Goal: Task Accomplishment & Management: Complete application form

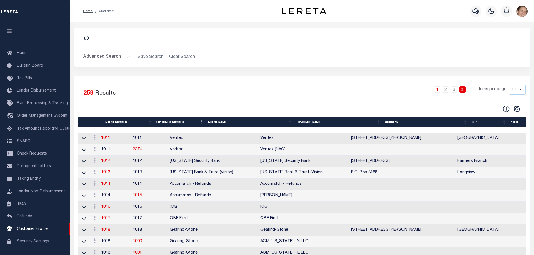
scroll to position [13, 0]
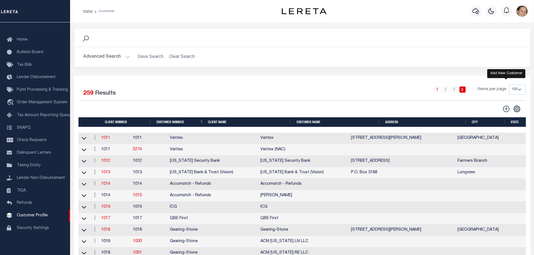
click at [506, 110] on icon at bounding box center [506, 109] width 6 height 6
type input "0"
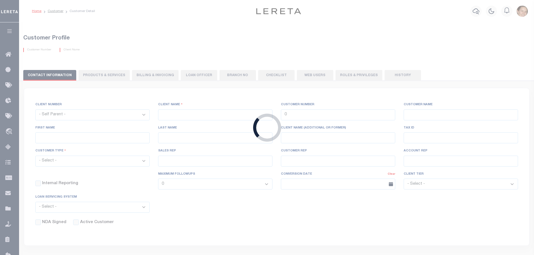
checkbox input "false"
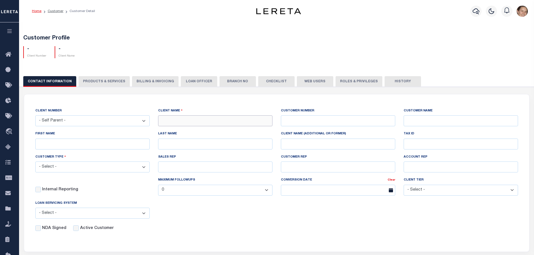
click at [171, 122] on input "text" at bounding box center [215, 121] width 114 height 11
type input "Winter Park National Bank"
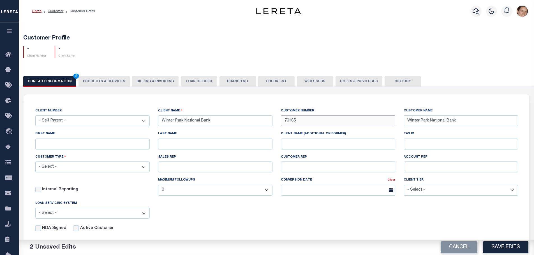
type input "70185"
click at [229, 123] on input "Winter Park National Bank" at bounding box center [215, 121] width 114 height 11
click at [124, 146] on input "FIRST NAME" at bounding box center [92, 144] width 114 height 11
type input "[PERSON_NAME]"
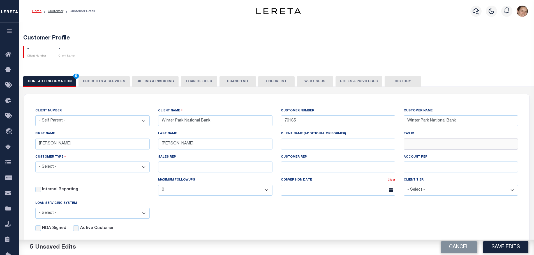
click at [437, 142] on input "TAX ID" at bounding box center [461, 144] width 114 height 11
click at [144, 169] on select "- Select - Residential Commercial Mixed Portfolio" at bounding box center [92, 167] width 114 height 11
select select "Residential"
click at [35, 163] on select "- Select - Residential Commercial Mixed Portfolio" at bounding box center [92, 167] width 114 height 11
click at [174, 166] on input "SALES REP" at bounding box center [215, 167] width 114 height 11
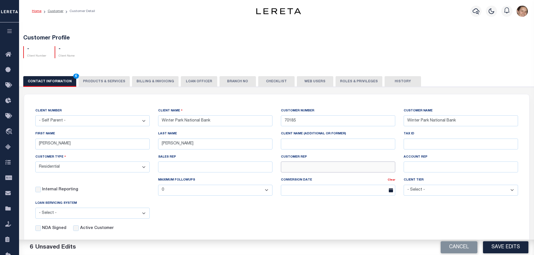
click at [297, 168] on input "CUSTOMER REP" at bounding box center [338, 167] width 114 height 11
click at [219, 172] on input "SALES REP" at bounding box center [215, 167] width 114 height 11
type input "John Stachowsky"
type input "Customer Service"
click at [391, 190] on icon at bounding box center [391, 190] width 4 height 4
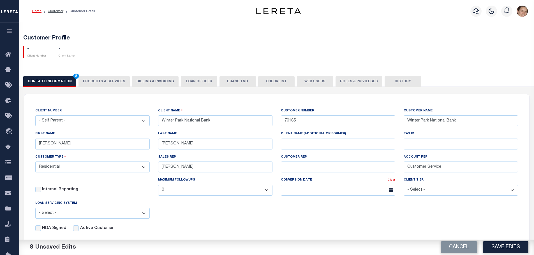
click at [391, 192] on icon at bounding box center [391, 190] width 4 height 4
click at [299, 192] on input "text" at bounding box center [338, 190] width 114 height 11
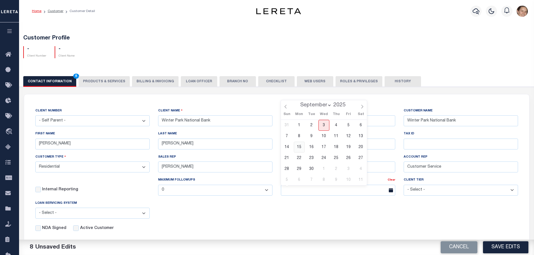
click at [300, 146] on span "15" at bounding box center [299, 147] width 11 height 11
type input "09/15/2025"
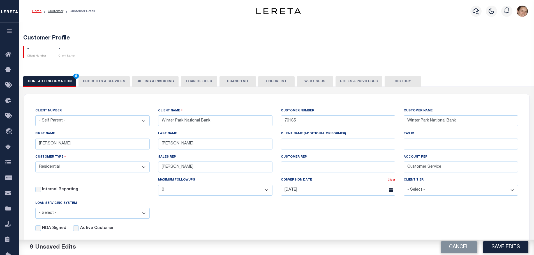
click at [427, 192] on select "- Select - Tier 1 Tier 2 Tier 3 Tier 4 Top 100" at bounding box center [461, 190] width 114 height 11
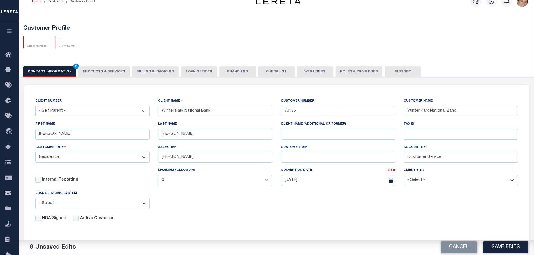
scroll to position [19, 0]
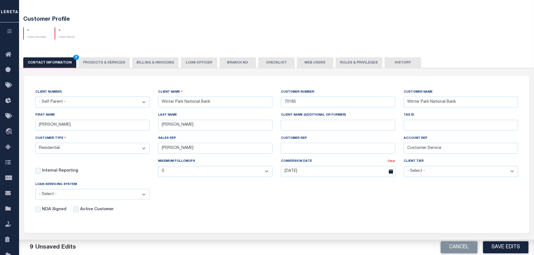
click at [446, 173] on select "- Select - Tier 1 Tier 2 Tier 3 Tier 4 Top 100" at bounding box center [461, 171] width 114 height 11
select select "Tier 3"
click at [404, 167] on select "- Select - Tier 1 Tier 2 Tier 3 Tier 4 Top 100" at bounding box center [461, 171] width 114 height 11
click at [514, 176] on select "- Select - Tier 1 Tier 2 Tier 3 Tier 4 Top 100" at bounding box center [461, 171] width 114 height 11
click at [404, 167] on select "- Select - Tier 1 Tier 2 Tier 3 Tier 4 Top 100" at bounding box center [461, 171] width 114 height 11
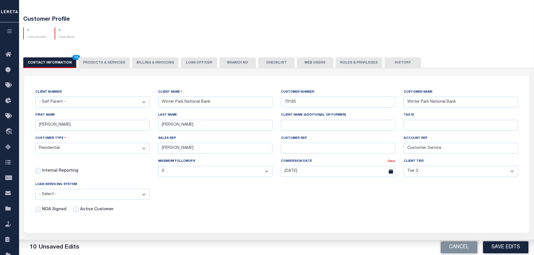
click at [144, 197] on select "- Select - Jack Henry Silverlake FICS Fiserv MSP Other" at bounding box center [92, 194] width 114 height 11
click at [35, 191] on select "- Select - Jack Henry Silverlake FICS Fiserv MSP Other" at bounding box center [92, 194] width 114 height 11
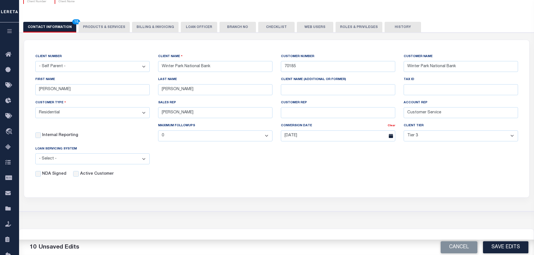
scroll to position [56, 0]
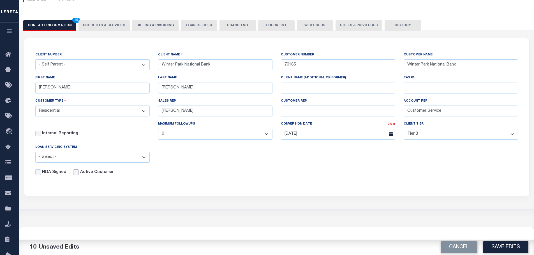
click at [75, 175] on input "Active Customer" at bounding box center [76, 173] width 6 height 6
checkbox input "true"
click at [498, 246] on button "Save Edits" at bounding box center [505, 248] width 45 height 12
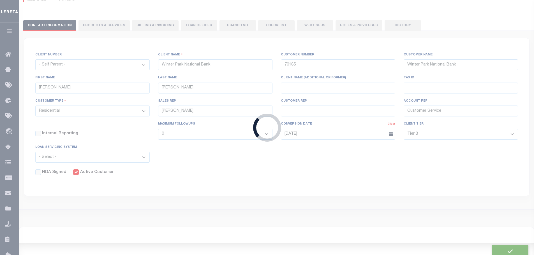
scroll to position [54, 0]
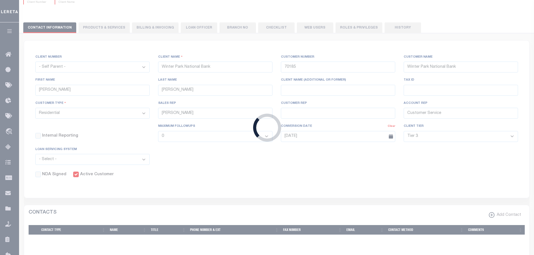
select select
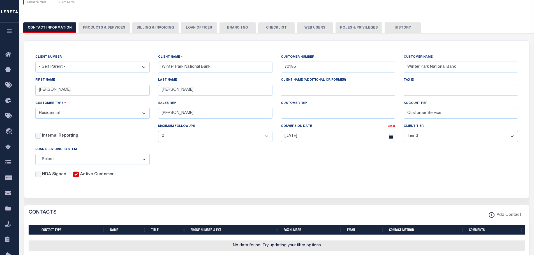
scroll to position [0, 0]
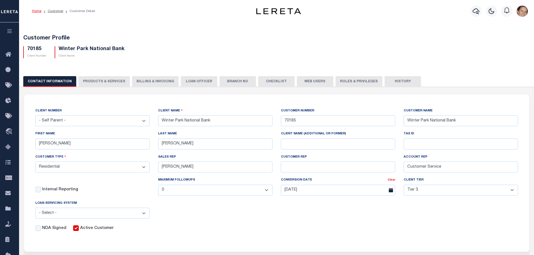
click at [144, 121] on select "- Self Parent - 1011 1012 1013 1014 1016 1017 1018 1019 1035 1036 1037 1038 104…" at bounding box center [92, 121] width 114 height 11
click at [109, 130] on div "CLIENT NUMBER - Self Parent - 1011 1012 1013 1014 1016 1017 1018 1019 1035 1036…" at bounding box center [92, 119] width 123 height 23
click at [98, 80] on button "PRODUCTS & SERVICES" at bounding box center [104, 81] width 51 height 11
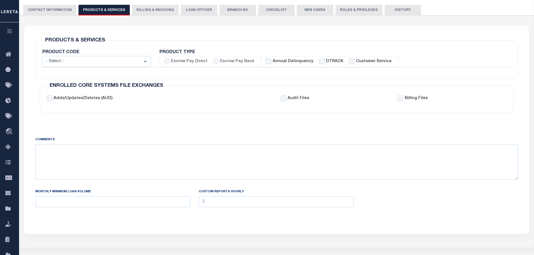
scroll to position [75, 0]
click at [108, 63] on select "- Select - Standard Tax (STX) Outsourcing (OS) Enhanced Tax (ETX) Tax Status Re…" at bounding box center [96, 61] width 109 height 11
select select "STX"
click at [42, 56] on select "- Select - Standard Tax (STX) Outsourcing (OS) Enhanced Tax (ETX) Tax Status Re…" at bounding box center [96, 61] width 109 height 11
checkbox input "true"
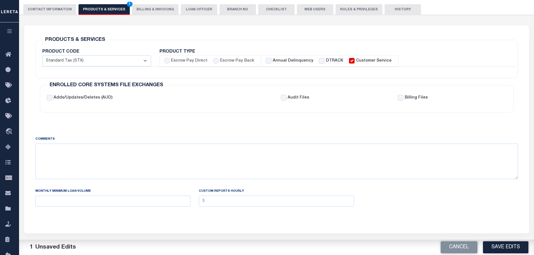
click at [146, 60] on select "- Select - Standard Tax (STX) Outsourcing (OS) Enhanced Tax (ETX) Tax Status Re…" at bounding box center [96, 61] width 109 height 11
select select "CT"
click at [42, 56] on select "- Select - Standard Tax (STX) Outsourcing (OS) Enhanced Tax (ETX) Tax Status Re…" at bounding box center [96, 61] width 109 height 11
checkbox input "false"
click at [146, 61] on select "- Select - Standard Tax (STX) Outsourcing (OS) Enhanced Tax (ETX) Tax Status Re…" at bounding box center [96, 61] width 109 height 11
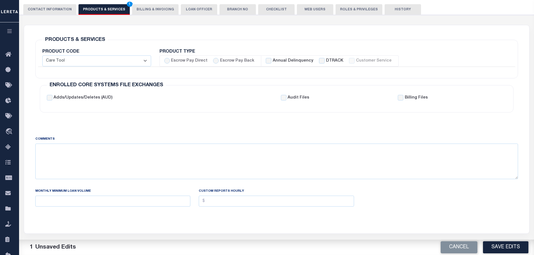
select select "STX"
click at [42, 56] on select "- Select - Standard Tax (STX) Outsourcing (OS) Enhanced Tax (ETX) Tax Status Re…" at bounding box center [96, 61] width 109 height 11
checkbox input "true"
click at [168, 63] on input "Escrow Pay Direct" at bounding box center [167, 61] width 6 height 6
radio input "true"
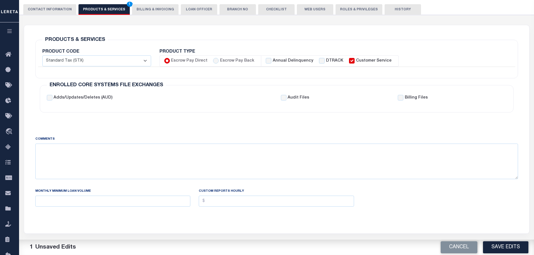
checkbox input "true"
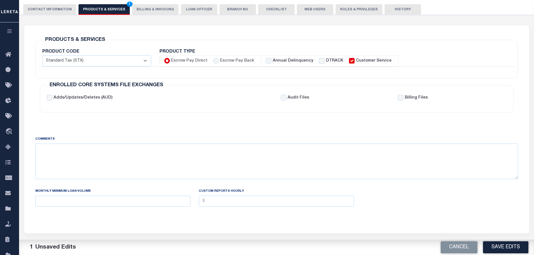
checkbox input "true"
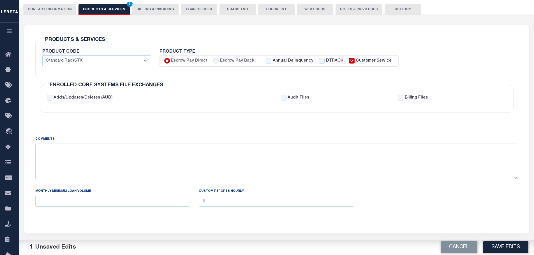
checkbox input "true"
checkbox input "false"
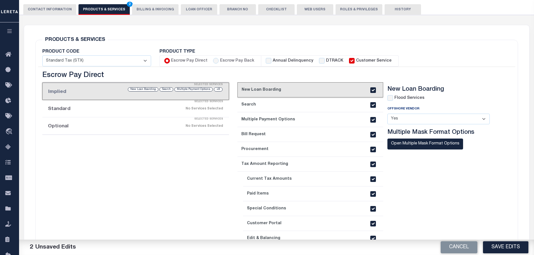
click at [168, 62] on input "Escrow Pay Direct" at bounding box center [167, 61] width 6 height 6
click at [215, 60] on input "Escrow Pay Back" at bounding box center [216, 61] width 6 height 6
radio input "true"
checkbox input "false"
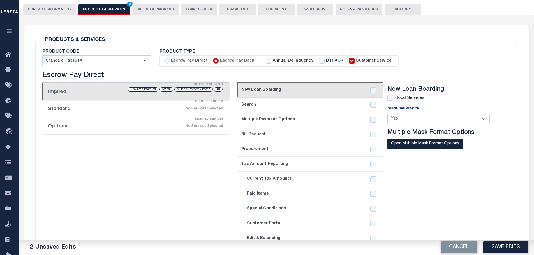
checkbox input "false"
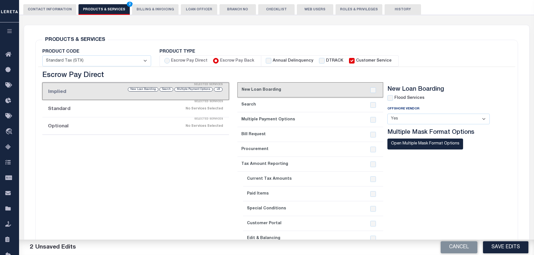
checkbox input "false"
checkbox input "true"
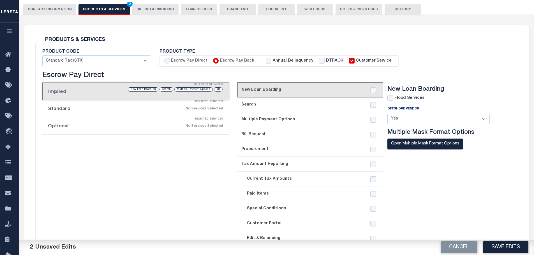
checkbox input "true"
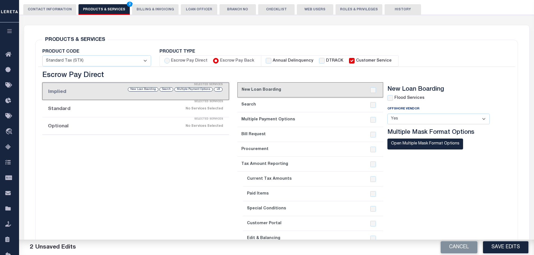
checkbox input "true"
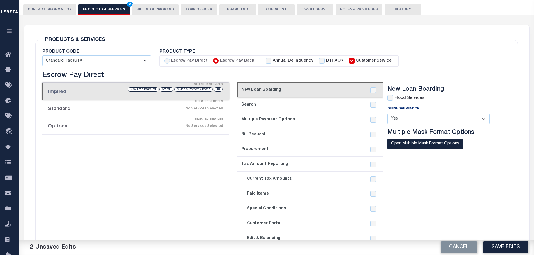
checkbox input "false"
click at [171, 61] on label "Escrow Pay Direct" at bounding box center [189, 61] width 36 height 6
click at [170, 61] on input "Escrow Pay Direct" at bounding box center [167, 61] width 6 height 6
radio input "true"
checkbox input "true"
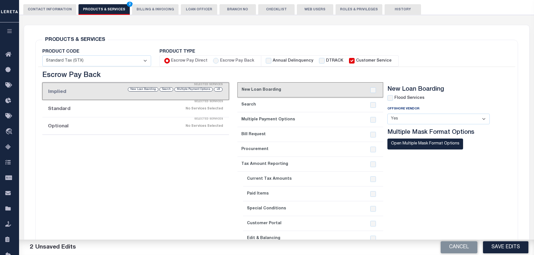
checkbox input "true"
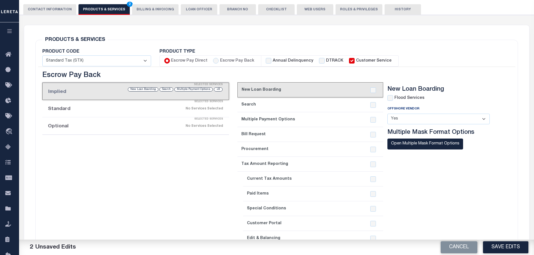
checkbox input "true"
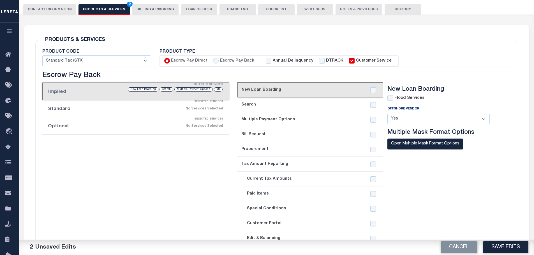
checkbox input "false"
click at [266, 62] on input "Annual Delinquency" at bounding box center [269, 61] width 6 height 6
checkbox input "true"
checkbox input "false"
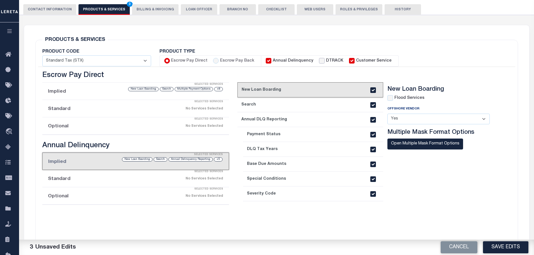
click at [319, 61] on input "DTRACK" at bounding box center [322, 61] width 6 height 6
checkbox input "true"
checkbox input "false"
checkbox input "true"
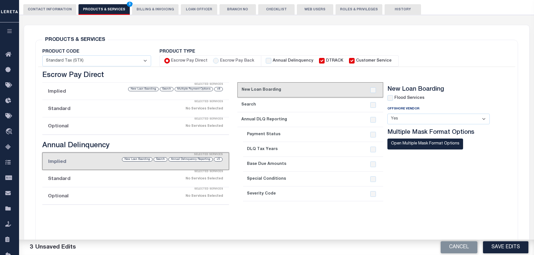
checkbox input "true"
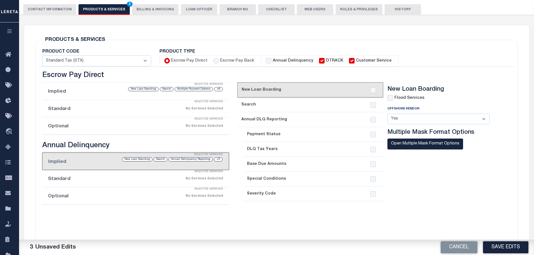
checkbox input "true"
checkbox input "false"
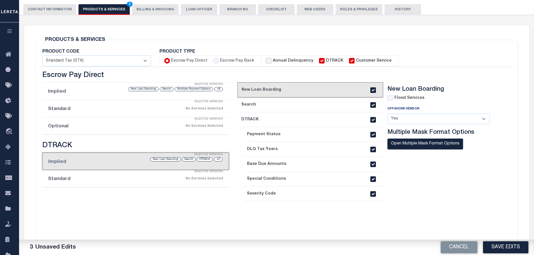
click at [266, 59] on input "Annual Delinquency" at bounding box center [269, 61] width 6 height 6
checkbox input "true"
checkbox input "false"
checkbox input "true"
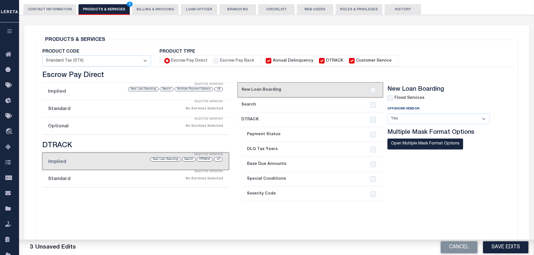
checkbox input "true"
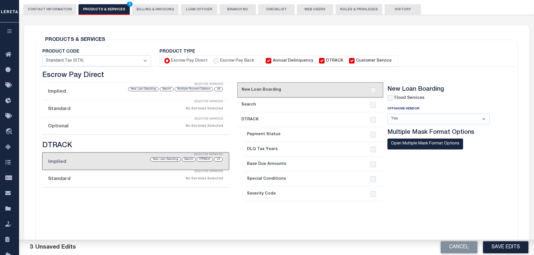
checkbox input "true"
checkbox input "false"
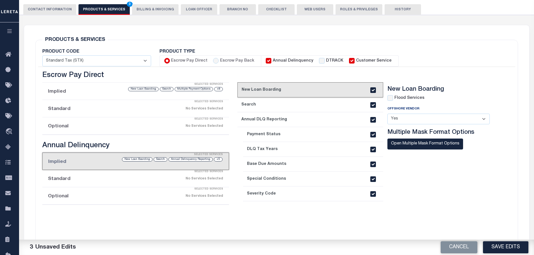
click at [91, 94] on li "Implied Selected Services +8 Multiple Payment Options Search New Loan Boarding" at bounding box center [135, 91] width 187 height 17
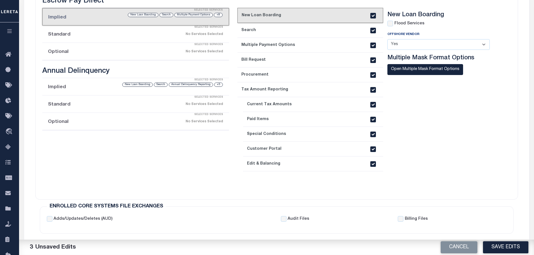
scroll to position [112, 0]
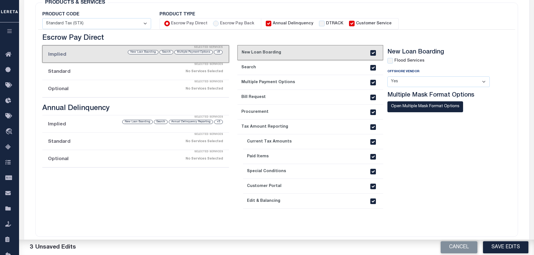
click at [286, 55] on link "current step: 1. New Loan Boarding" at bounding box center [310, 52] width 146 height 15
click at [483, 83] on select "- Select - Yes No" at bounding box center [439, 82] width 102 height 11
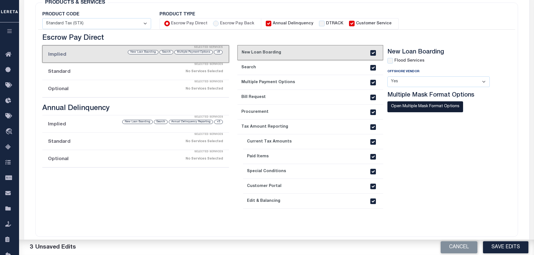
click at [429, 109] on button "Open Multiple Mask Format Options" at bounding box center [426, 107] width 76 height 11
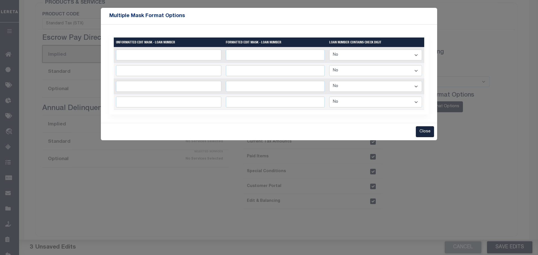
click at [416, 54] on select "Yes No" at bounding box center [375, 55] width 93 height 11
click at [430, 137] on button "Close" at bounding box center [425, 131] width 18 height 11
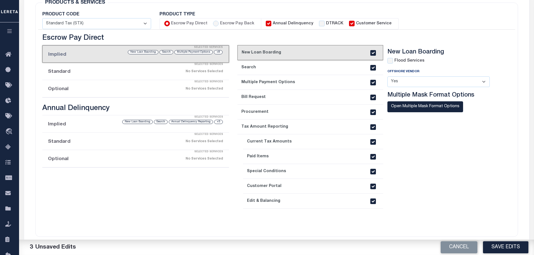
click at [296, 69] on link "2. Search" at bounding box center [310, 67] width 146 height 15
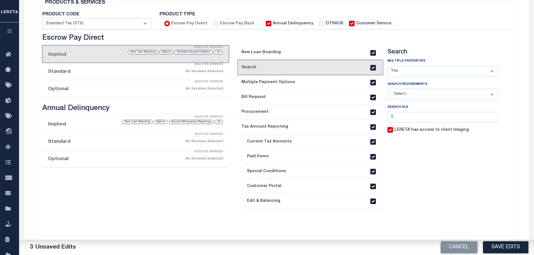
click at [487, 72] on select "- Select - Yes No" at bounding box center [443, 71] width 111 height 11
click at [388, 66] on select "- Select - Yes No" at bounding box center [443, 71] width 111 height 11
click at [492, 70] on select "- Select - Yes No" at bounding box center [443, 71] width 111 height 11
select select "Y"
click at [388, 66] on select "- Select - Yes No" at bounding box center [443, 71] width 111 height 11
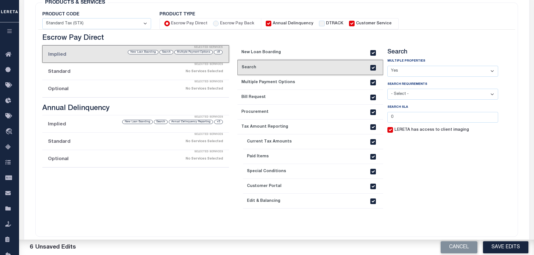
click at [493, 94] on select "- Select - Client Approved APN Commercial Search by Legal Customer HLB - search…" at bounding box center [443, 94] width 111 height 11
click at [392, 133] on input "LERETA has access to client imaging" at bounding box center [391, 130] width 6 height 6
checkbox input "false"
click at [285, 87] on link "3. Multiple Payment Options" at bounding box center [310, 82] width 146 height 15
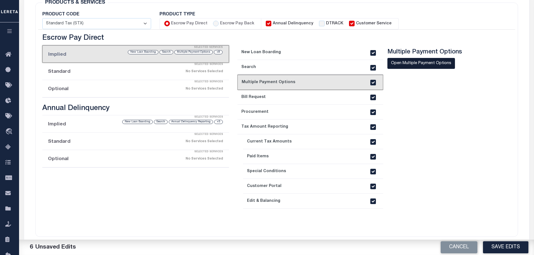
click at [425, 65] on button "Open Multiple Payment Options" at bounding box center [422, 63] width 68 height 11
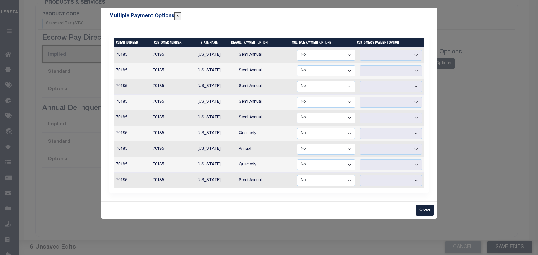
click at [352, 57] on select "Yes No" at bounding box center [326, 55] width 58 height 11
click at [298, 50] on select "Yes No" at bounding box center [326, 55] width 58 height 11
click at [416, 54] on select "Annual Semi Annual" at bounding box center [391, 55] width 62 height 11
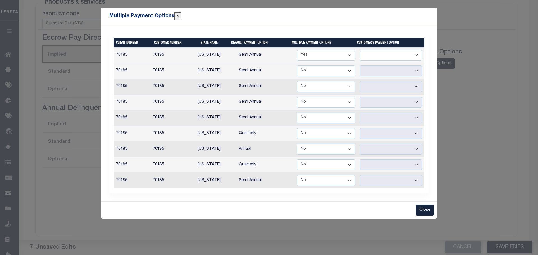
click at [350, 54] on select "Yes No" at bounding box center [326, 55] width 58 height 11
select select "false"
click at [298, 50] on select "Yes No" at bounding box center [326, 55] width 58 height 11
click at [350, 149] on select "Yes No" at bounding box center [326, 149] width 58 height 11
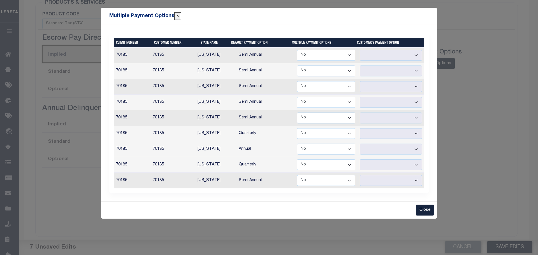
select select "true"
click at [298, 144] on select "Yes No" at bounding box center [326, 149] width 58 height 11
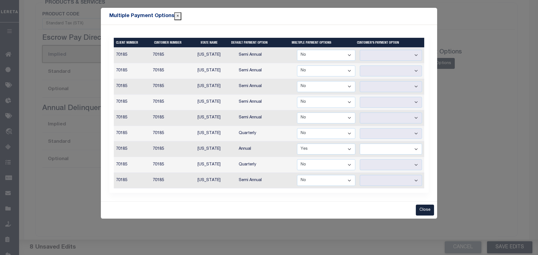
click at [413, 148] on select "Annual Tri Annual" at bounding box center [391, 149] width 62 height 11
select select "3"
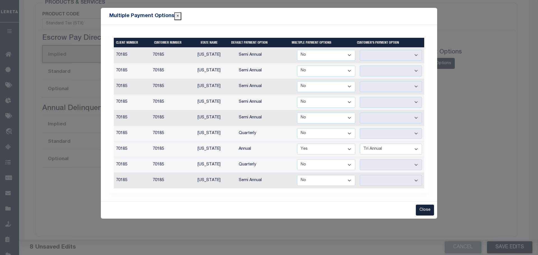
click at [360, 144] on select "Annual Tri Annual" at bounding box center [391, 149] width 62 height 11
click at [414, 149] on select "Annual Tri Annual" at bounding box center [391, 149] width 62 height 11
select select
click at [360, 144] on select "Annual Tri Annual" at bounding box center [391, 149] width 62 height 11
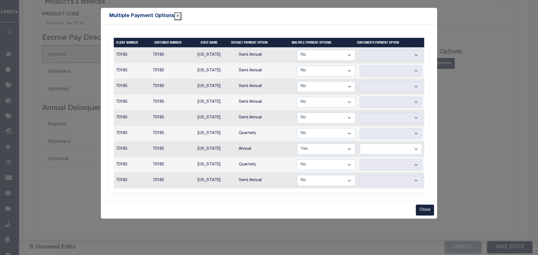
click at [350, 150] on select "Yes No" at bounding box center [326, 149] width 58 height 11
select select "false"
click at [298, 144] on select "Yes No" at bounding box center [326, 149] width 58 height 11
click at [425, 209] on button "Close" at bounding box center [425, 210] width 18 height 11
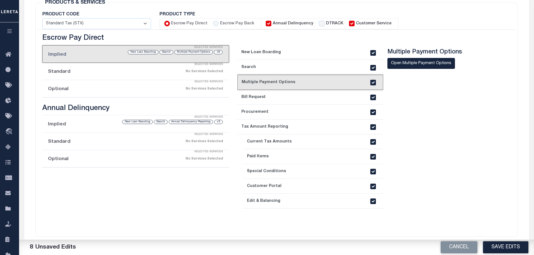
click at [289, 101] on link "4. Bill Request" at bounding box center [310, 97] width 146 height 15
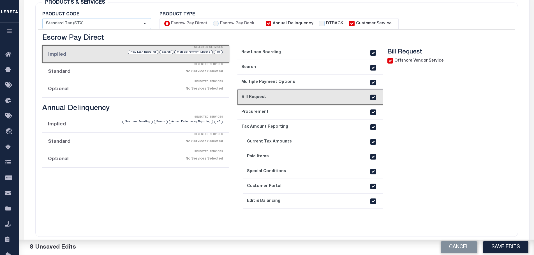
click at [288, 115] on link "5. Procurement" at bounding box center [310, 112] width 146 height 15
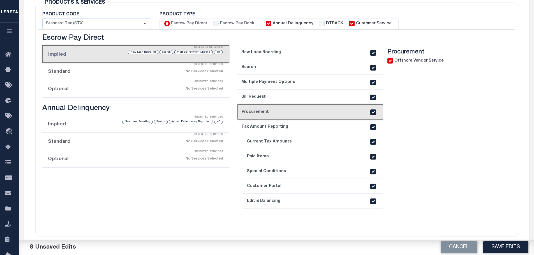
click at [290, 128] on link "6. Tax Amount Reporting" at bounding box center [310, 127] width 146 height 15
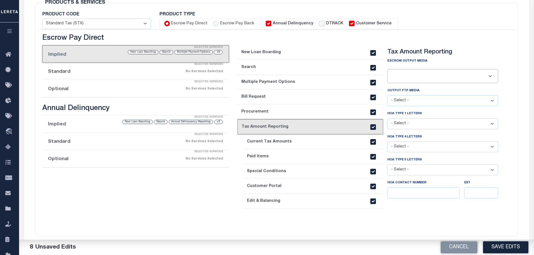
click at [460, 76] on input "text" at bounding box center [443, 77] width 106 height 10
click at [490, 103] on select "- Select - QBE Customers MSP Customers" at bounding box center [443, 100] width 111 height 11
click at [490, 101] on select "- Select - QBE Customers MSP Customers" at bounding box center [443, 100] width 111 height 11
click at [490, 126] on select "- Select - N/A First Letter Only Both 1st and 2nd Letters" at bounding box center [443, 124] width 111 height 11
select select "N/A"
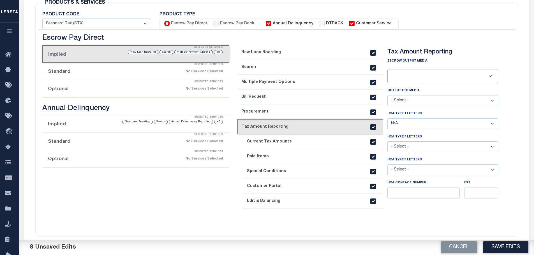
click at [388, 119] on select "- Select - N/A First Letter Only Both 1st and 2nd Letters" at bounding box center [443, 124] width 111 height 11
click at [493, 149] on select "- Select - N/A First Letter Only Both 1st and 2nd Letters" at bounding box center [443, 147] width 111 height 11
select select "N/A"
click at [388, 143] on select "- Select - N/A First Letter Only Both 1st and 2nd Letters" at bounding box center [443, 147] width 111 height 11
click at [490, 170] on select "- Select - N/A First Letter Only Both 1st and 2nd Letters" at bounding box center [443, 170] width 111 height 11
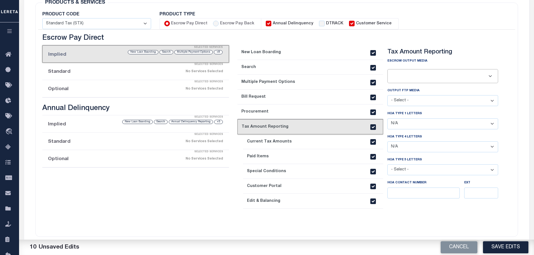
select select "N/A"
click at [388, 166] on select "- Select - N/A First Letter Only Both 1st and 2nd Letters" at bounding box center [443, 170] width 111 height 11
click at [315, 146] on link "7. Current Tax Amounts" at bounding box center [313, 142] width 140 height 15
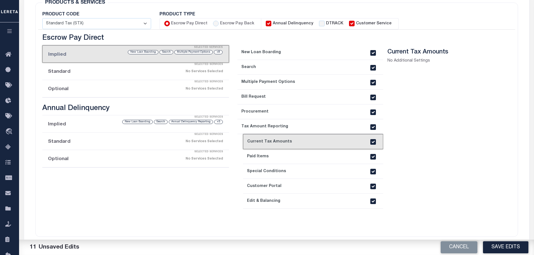
click at [311, 159] on link "8. Paid Items" at bounding box center [313, 156] width 140 height 15
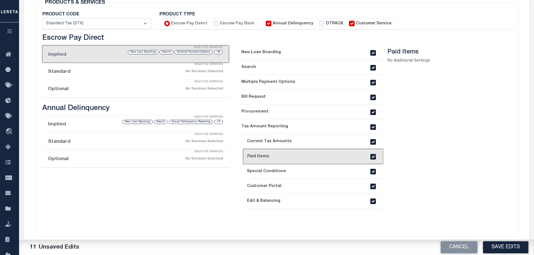
click at [279, 142] on link "7. Current Tax Amounts" at bounding box center [313, 141] width 140 height 15
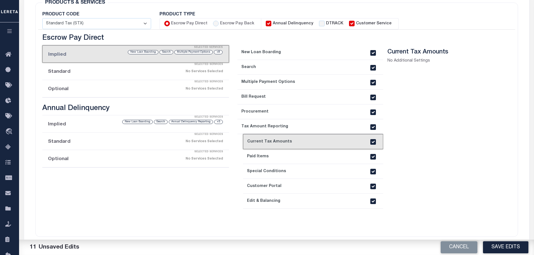
click at [276, 157] on link "8. Paid Items" at bounding box center [313, 156] width 140 height 15
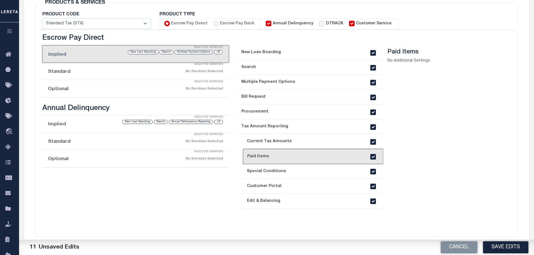
click at [289, 172] on link "9. Special Conditions" at bounding box center [313, 171] width 140 height 15
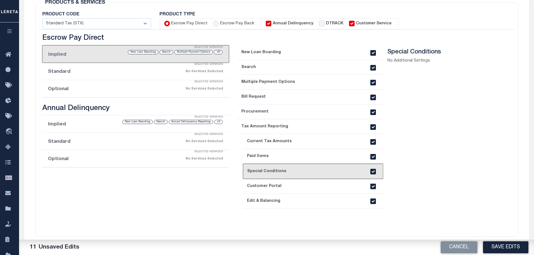
click at [287, 183] on link "10. Customer Portal" at bounding box center [313, 186] width 140 height 15
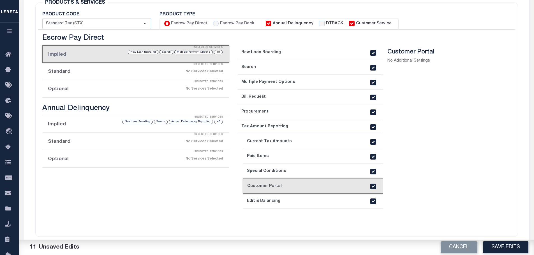
click at [289, 198] on link "11. Edit & Balancing" at bounding box center [313, 201] width 140 height 15
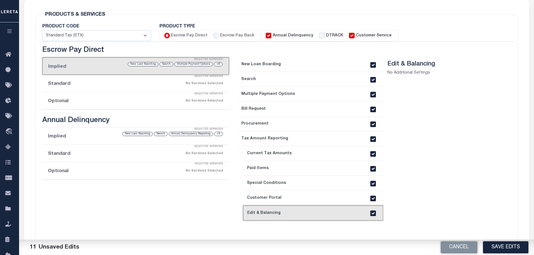
scroll to position [75, 0]
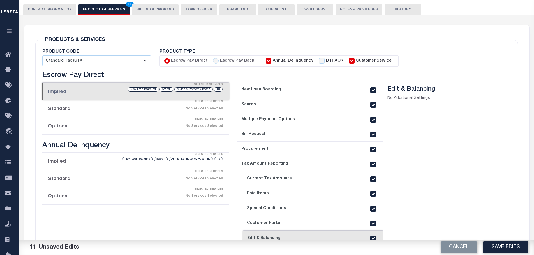
click at [137, 109] on div "No Services Selected" at bounding box center [158, 109] width 132 height 10
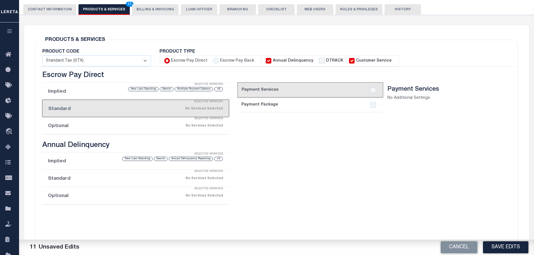
click at [349, 106] on link "2. Payment Package" at bounding box center [310, 105] width 146 height 15
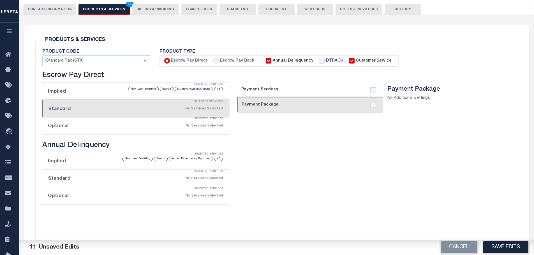
click at [120, 127] on div "No Services Selected" at bounding box center [158, 126] width 132 height 10
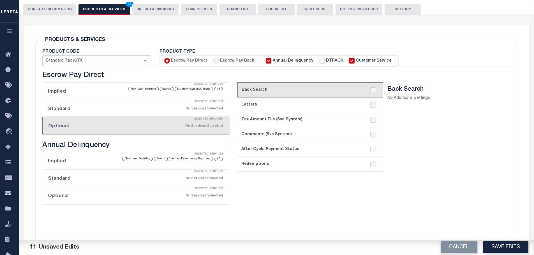
click at [333, 106] on link "2. Letters" at bounding box center [310, 105] width 146 height 15
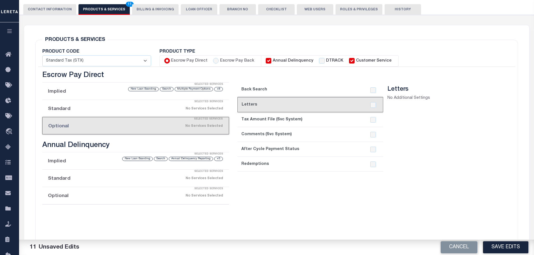
click at [317, 119] on link "3. Tax Amount File (Svc System)" at bounding box center [310, 119] width 146 height 15
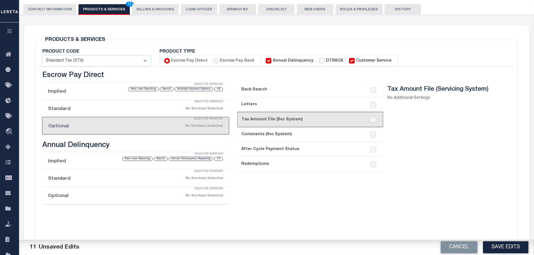
click at [325, 137] on link "4. Comments (Svc System)" at bounding box center [310, 134] width 146 height 15
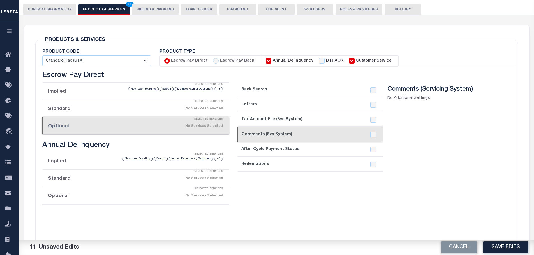
click at [318, 152] on link "5. After Cycle Payment Status" at bounding box center [310, 149] width 146 height 15
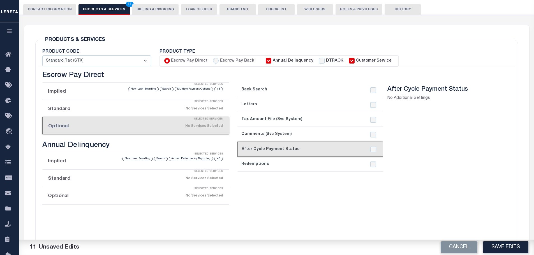
click at [303, 165] on link "6. Redemptions" at bounding box center [310, 164] width 146 height 15
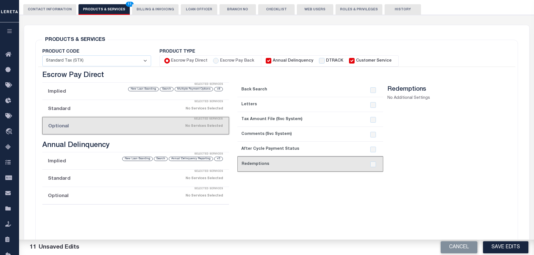
click at [77, 163] on li "Implied Selected Services +5 Annual Delinquency Reporting Search New Loan Board…" at bounding box center [135, 161] width 187 height 17
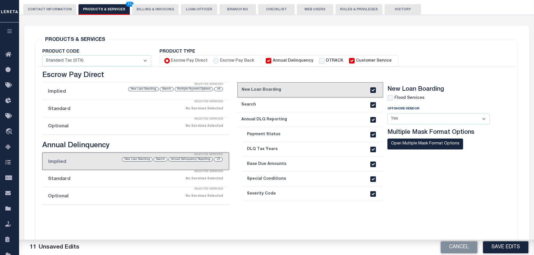
click at [282, 104] on link "2. Search" at bounding box center [310, 105] width 146 height 15
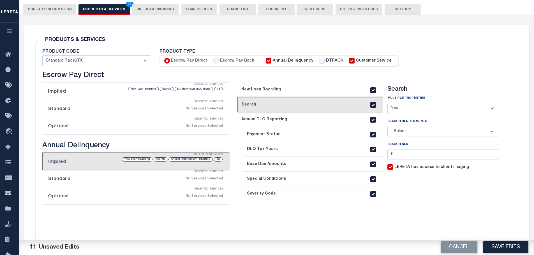
click at [285, 91] on link "1. New Loan Boarding" at bounding box center [310, 89] width 146 height 15
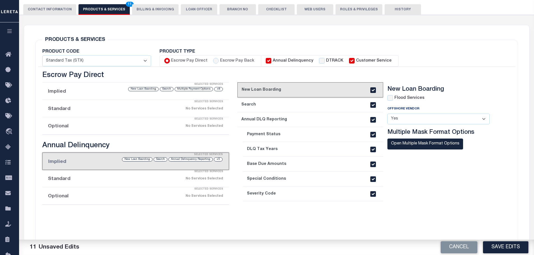
click at [285, 100] on link "2. Search" at bounding box center [310, 105] width 146 height 15
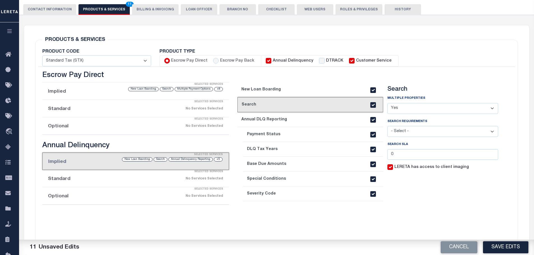
click at [489, 133] on select "- Select - Client Approved APN Commercial Search by Legal Customer HLB - search…" at bounding box center [443, 131] width 111 height 11
click at [294, 93] on link "1. New Loan Boarding" at bounding box center [310, 89] width 146 height 15
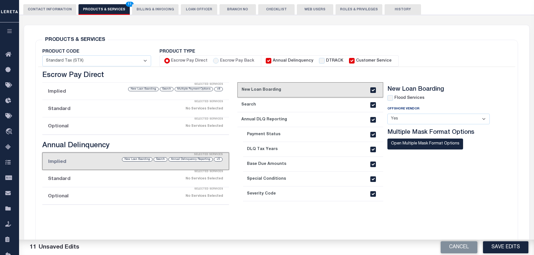
click at [281, 103] on link "2. Search" at bounding box center [310, 105] width 146 height 15
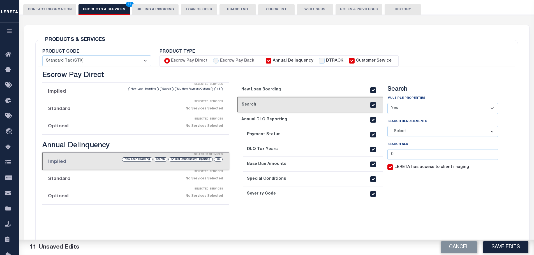
click at [393, 169] on input "LERETA has access to client imaging" at bounding box center [391, 168] width 6 height 6
checkbox input "false"
click at [265, 119] on link "3. Annual DLQ Reporting" at bounding box center [310, 119] width 146 height 15
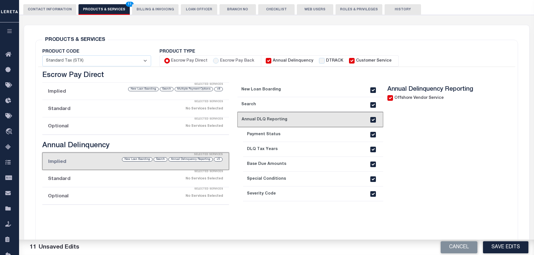
click at [303, 134] on link "4. Payment Status" at bounding box center [313, 134] width 140 height 15
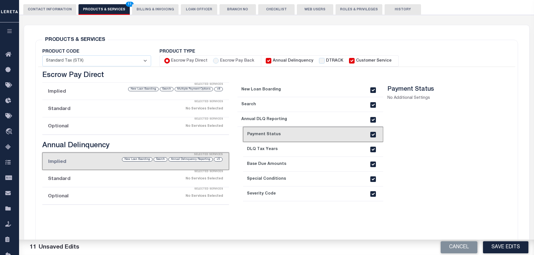
click at [300, 150] on link "5. DLQ Tax Years" at bounding box center [313, 149] width 140 height 15
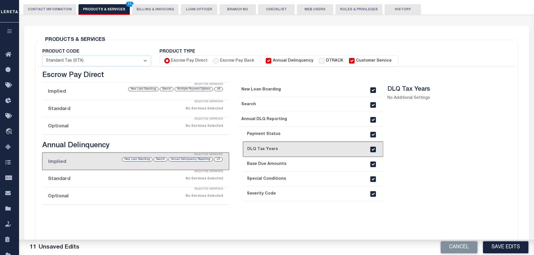
click at [300, 165] on link "6. Base Due Amounts" at bounding box center [313, 164] width 140 height 15
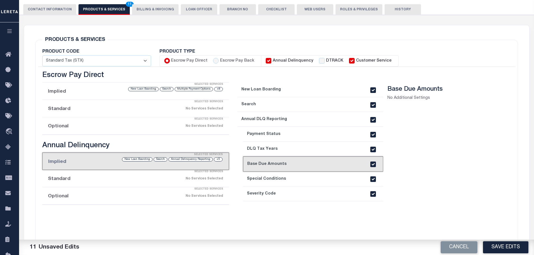
click at [300, 179] on link "7. Special Conditions" at bounding box center [313, 179] width 140 height 15
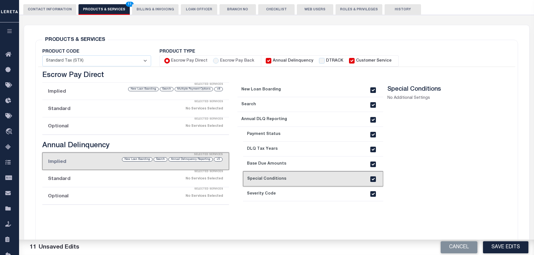
click at [301, 192] on link "8. Severity Code" at bounding box center [313, 194] width 140 height 15
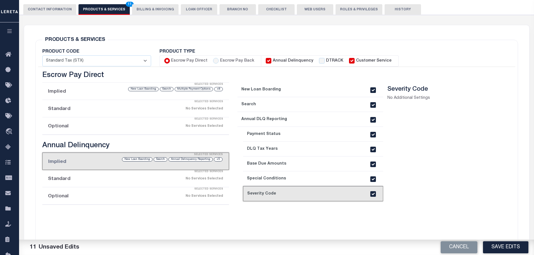
click at [303, 135] on link "4. Payment Status" at bounding box center [313, 134] width 140 height 15
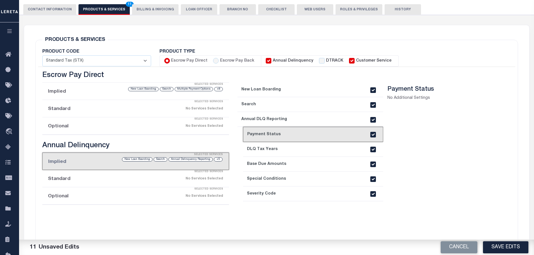
click at [314, 150] on link "5. DLQ Tax Years" at bounding box center [313, 149] width 140 height 15
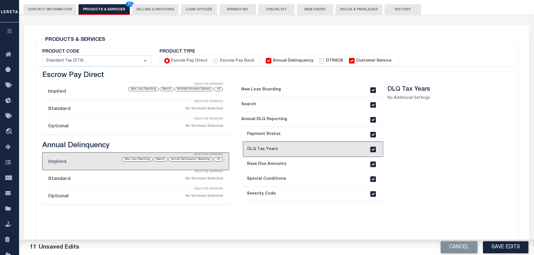
click at [315, 165] on link "6. Base Due Amounts" at bounding box center [313, 164] width 140 height 15
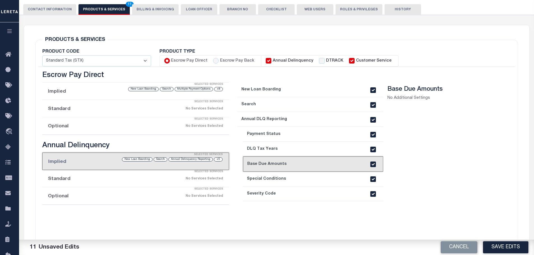
click at [308, 182] on link "7. Special Conditions" at bounding box center [313, 179] width 140 height 15
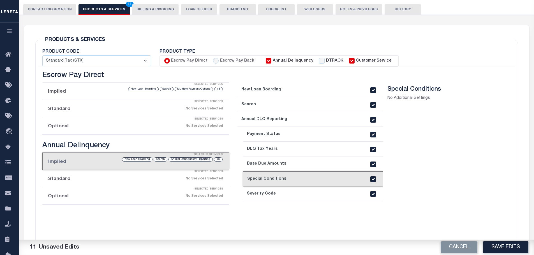
click at [306, 196] on link "8. Severity Code" at bounding box center [313, 194] width 140 height 15
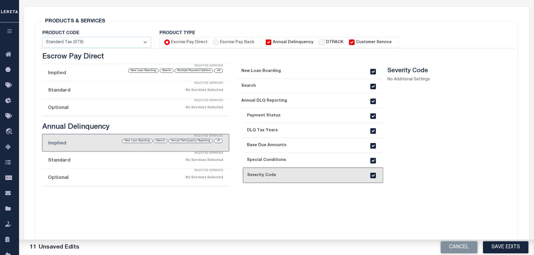
scroll to position [131, 0]
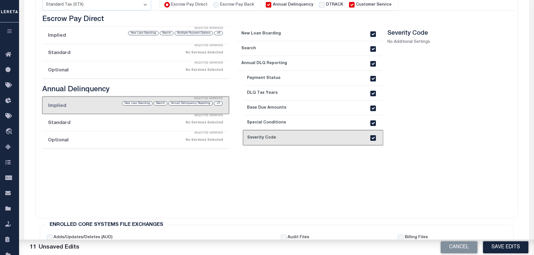
click at [97, 126] on div "No Services Selected" at bounding box center [158, 123] width 132 height 10
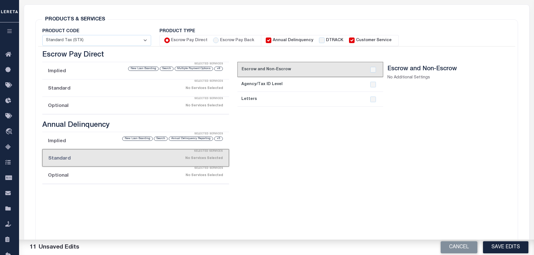
scroll to position [56, 0]
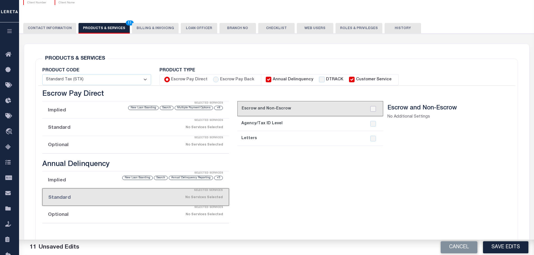
click at [374, 110] on input "checkbox" at bounding box center [373, 109] width 6 height 6
checkbox input "true"
click at [151, 215] on div "No Services Selected" at bounding box center [158, 215] width 132 height 10
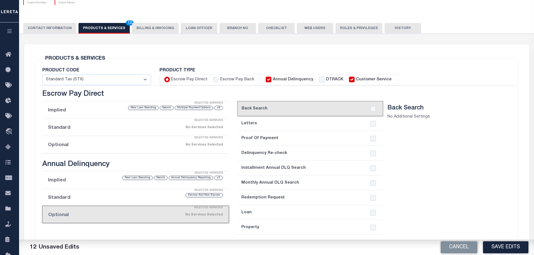
scroll to position [75, 0]
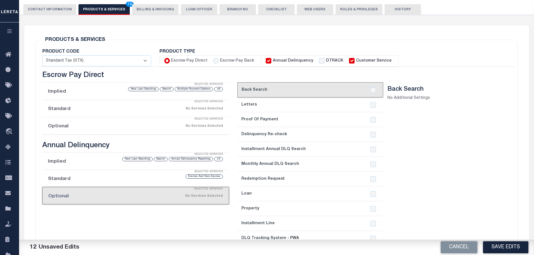
click at [329, 109] on link "2. Letters" at bounding box center [310, 105] width 146 height 15
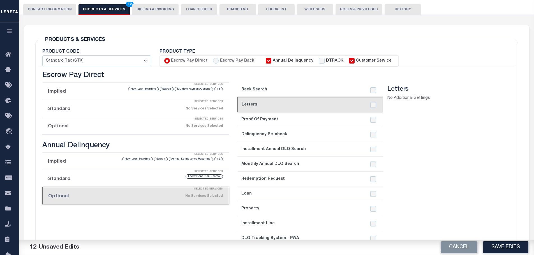
click at [328, 118] on link "3. Proof Of Payment" at bounding box center [310, 119] width 146 height 15
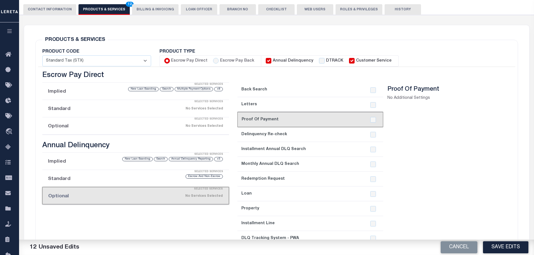
click at [318, 105] on link "2. Letters" at bounding box center [310, 104] width 146 height 15
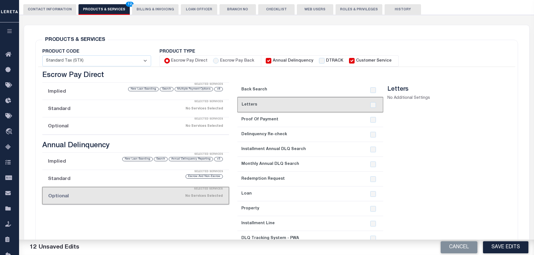
click at [316, 121] on link "3. Proof Of Payment" at bounding box center [310, 119] width 146 height 15
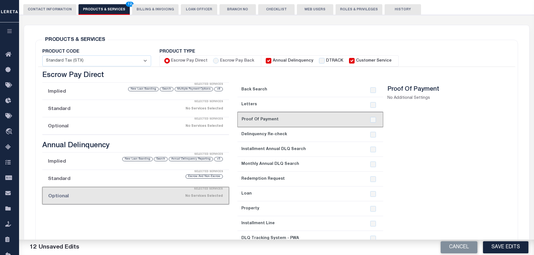
click at [327, 135] on link "4. Delinquency Re-check" at bounding box center [310, 134] width 146 height 15
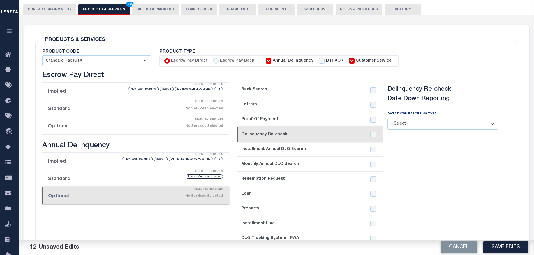
click at [490, 123] on select "- Select - Annual Monthly Installment" at bounding box center [443, 124] width 111 height 11
click at [388, 119] on select "- Select - Annual Monthly Installment" at bounding box center [443, 124] width 111 height 11
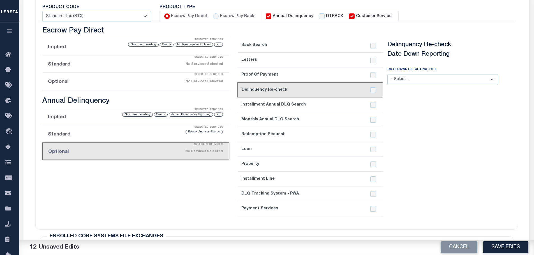
scroll to position [112, 0]
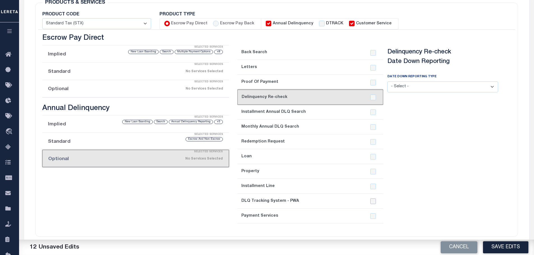
click at [371, 201] on input "checkbox" at bounding box center [373, 202] width 6 height 6
checkbox input "true"
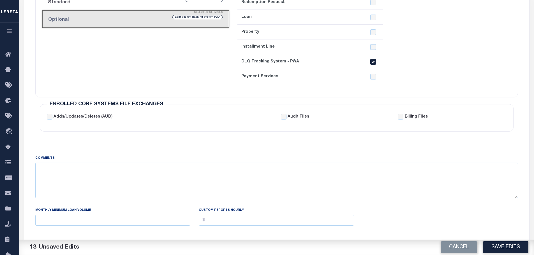
scroll to position [262, 0]
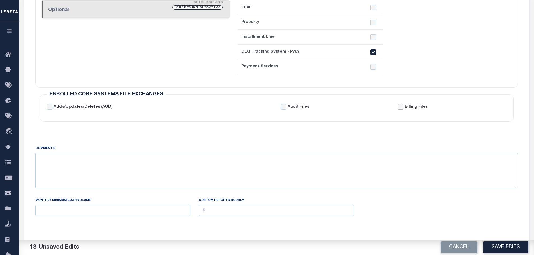
click at [400, 107] on input "Billing Files" at bounding box center [401, 107] width 6 height 6
click at [403, 109] on input "Billing Files" at bounding box center [401, 107] width 6 height 6
checkbox input "false"
click at [306, 170] on textarea "CLIENT NUMBER" at bounding box center [276, 170] width 483 height 35
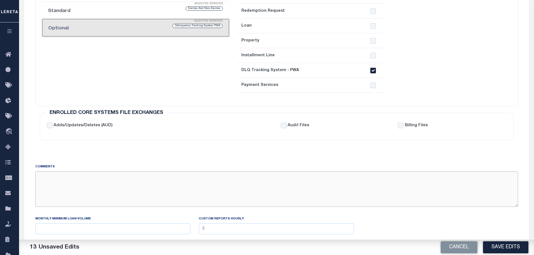
scroll to position [352, 0]
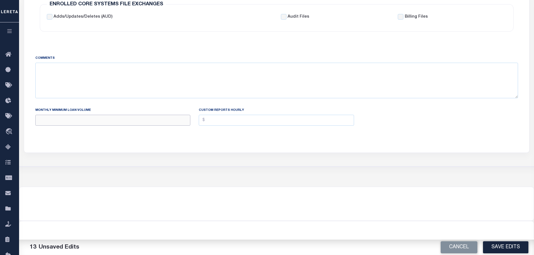
click at [98, 121] on input "CLIENT NUMBER" at bounding box center [112, 120] width 155 height 11
click at [98, 122] on input "CLIENT NUMBER" at bounding box center [112, 120] width 155 height 11
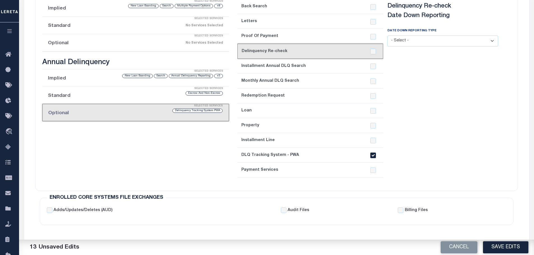
scroll to position [168, 0]
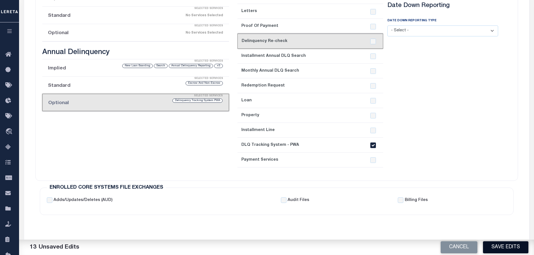
click at [498, 247] on button "Save Edits" at bounding box center [505, 248] width 45 height 12
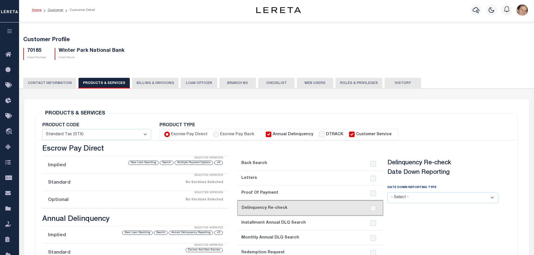
scroll to position [0, 0]
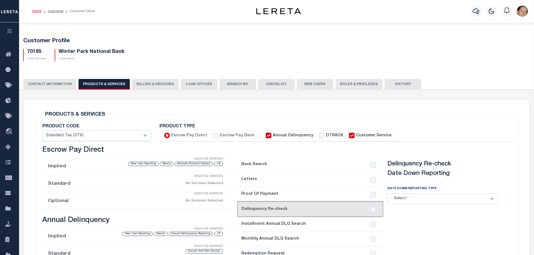
click at [42, 84] on button "CONTACT INFORMATION" at bounding box center [49, 84] width 53 height 11
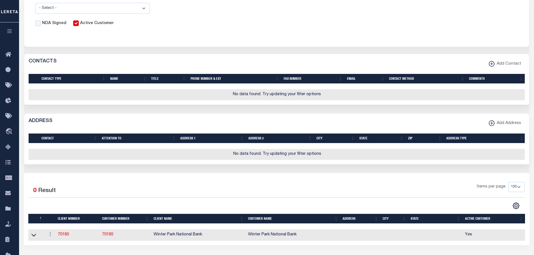
scroll to position [187, 0]
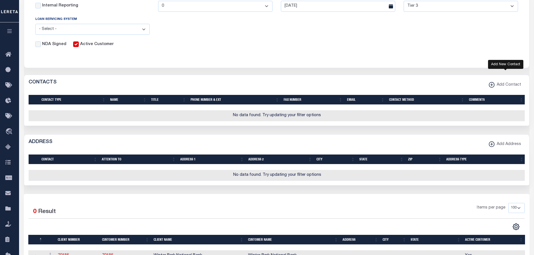
click at [494, 87] on icon "button" at bounding box center [492, 85] width 6 height 6
select select
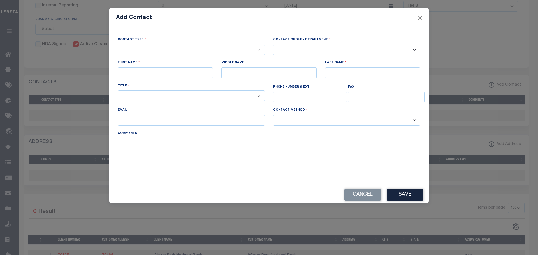
click at [155, 48] on select "-- Select Contact Type -- Primary Secondary" at bounding box center [191, 50] width 147 height 11
select select "1"
click at [118, 45] on select "-- Select Contact Type -- Primary Secondary" at bounding box center [191, 50] width 147 height 11
click at [287, 51] on select "-- Select Contact Group / Department -- Billing Corporate Delinquncy Escrow Ret…" at bounding box center [346, 50] width 147 height 11
select select "5"
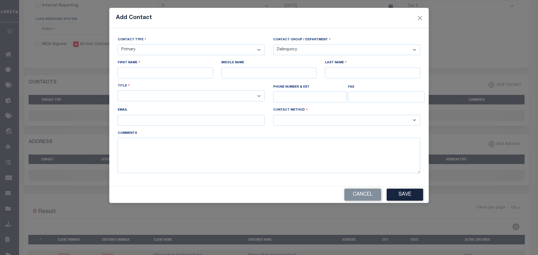
click at [273, 45] on select "-- Select Contact Group / Department -- Billing Corporate Delinquncy Escrow Ret…" at bounding box center [346, 50] width 147 height 11
click at [188, 72] on input "text" at bounding box center [165, 73] width 95 height 11
type input "Terry"
click at [412, 51] on select "-- Select Contact Group / Department -- Billing Corporate Delinquncy Escrow Ret…" at bounding box center [346, 50] width 147 height 11
click at [273, 45] on select "-- Select Contact Group / Department -- Billing Corporate Delinquncy Escrow Ret…" at bounding box center [346, 50] width 147 height 11
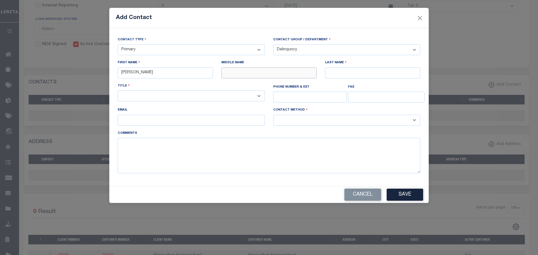
click at [225, 72] on input "text" at bounding box center [269, 73] width 95 height 11
click at [332, 73] on input "text" at bounding box center [372, 73] width 95 height 11
type input "Winn"
click at [237, 96] on select "-- Select Title Type -- Accounting Customer Relations Customer Relations Escrow…" at bounding box center [191, 96] width 147 height 11
select select "5"
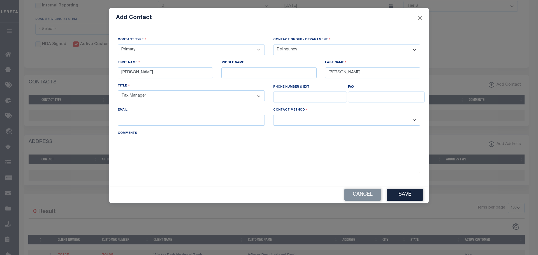
click at [118, 91] on select "-- Select Title Type -- Accounting Customer Relations Customer Relations Escrow…" at bounding box center [191, 96] width 147 height 11
click at [307, 99] on input "text" at bounding box center [310, 97] width 74 height 11
type input "407-853-7189"
type input "twinn@wpnb.bank"
click at [331, 120] on select "-- Select Contact Method Type -- Email Fax Phone" at bounding box center [346, 120] width 147 height 11
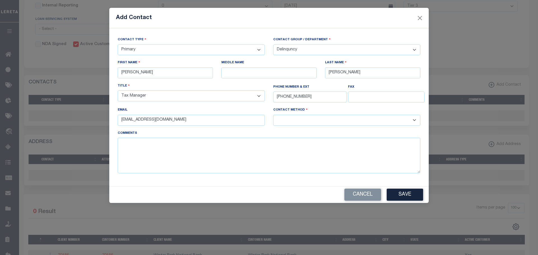
select select "2"
click at [273, 116] on select "-- Select Contact Method Type -- Email Fax Phone" at bounding box center [346, 120] width 147 height 11
click at [400, 197] on button "Save" at bounding box center [405, 195] width 36 height 12
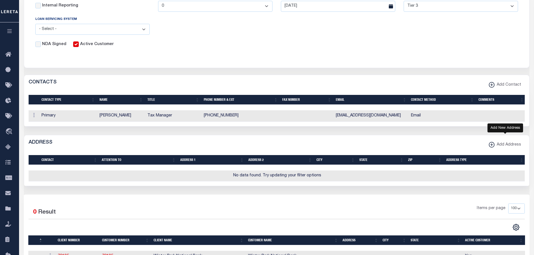
click at [493, 146] on icon "button" at bounding box center [491, 145] width 3 height 1
select select
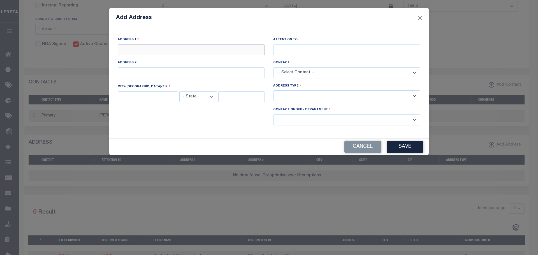
click at [134, 50] on input "text" at bounding box center [191, 50] width 147 height 11
type input "201 North NY Avenue"
type input "Terry Winn"
type input "Suite 100"
click at [337, 71] on select "-- Select Contact -- Terry Winn" at bounding box center [346, 73] width 147 height 11
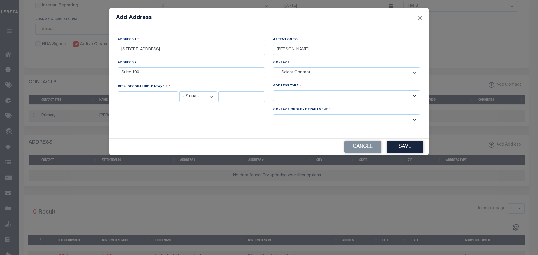
select select "191"
click at [273, 68] on select "-- Select Contact -- Terry Winn" at bounding box center [346, 73] width 147 height 11
click at [160, 97] on input "text" at bounding box center [148, 96] width 61 height 11
type input "w"
type input "Winter Park"
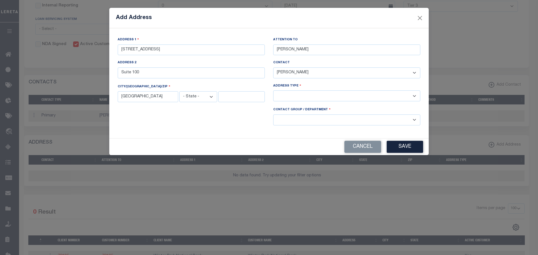
click at [195, 94] on select "- State - AK AL AR AZ CA CO CT DC DE FL GA GU HI IA ID IL IN KS KY LA MA MD ME …" at bounding box center [198, 96] width 38 height 11
select select "FL"
click at [179, 91] on select "- State - AK AL AR AZ CA CO CT DC DE FL GA GU HI IA ID IL IN KS KY LA MA MD ME …" at bounding box center [198, 96] width 38 height 11
click at [227, 98] on input "text" at bounding box center [241, 96] width 47 height 11
type input "32789"
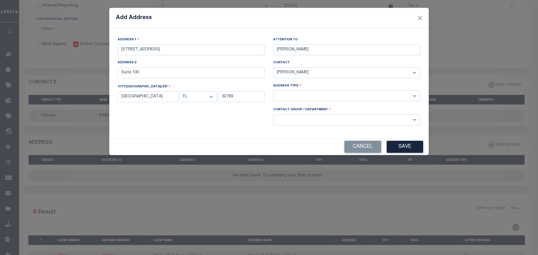
click at [358, 96] on select "-- Select Address Type -- Billing Fedex Overnight Lock Box Mailing Address Phys…" at bounding box center [346, 96] width 147 height 11
click at [273, 91] on select "-- Select Address Type -- Billing Fedex Overnight Lock Box Mailing Address Phys…" at bounding box center [346, 96] width 147 height 11
click at [332, 97] on select "-- Select Address Type -- Billing Fedex Overnight Lock Box Mailing Address Phys…" at bounding box center [346, 96] width 147 height 11
select select "2"
click at [273, 91] on select "-- Select Address Type -- Billing Fedex Overnight Lock Box Mailing Address Phys…" at bounding box center [346, 96] width 147 height 11
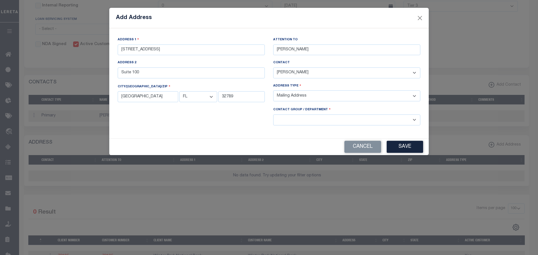
click at [303, 120] on select "-- Select Contact Group / Department -- Billing Corporate Delinquncy Escrow Ret…" at bounding box center [346, 120] width 147 height 11
select select "5"
click at [273, 115] on select "-- Select Contact Group / Department -- Billing Corporate Delinquncy Escrow Ret…" at bounding box center [346, 120] width 147 height 11
click at [408, 146] on button "Save" at bounding box center [405, 147] width 36 height 12
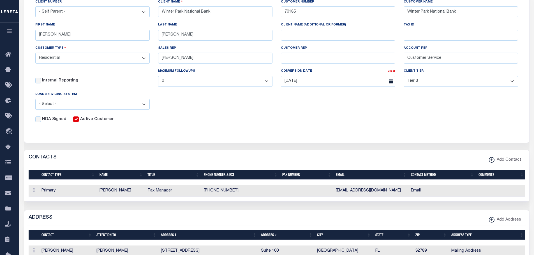
scroll to position [0, 0]
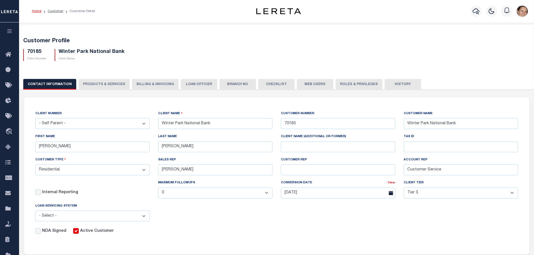
click at [142, 84] on button "Billing & Invoicing" at bounding box center [155, 84] width 47 height 11
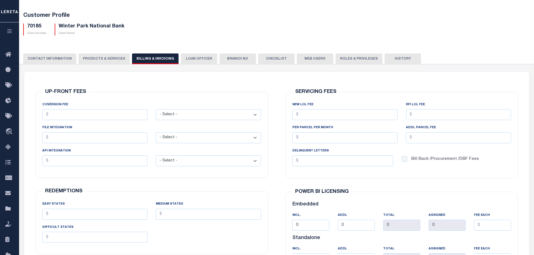
scroll to position [56, 0]
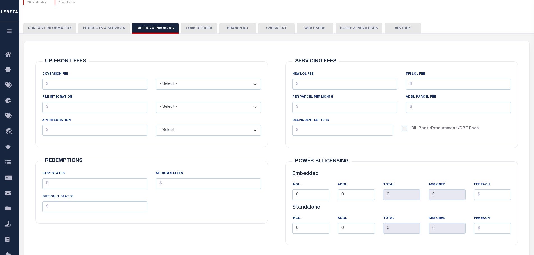
click at [239, 87] on select "- Select - Flat Per Loan Per Parcel" at bounding box center [208, 84] width 105 height 11
click at [107, 86] on input "COVERSION FEE" at bounding box center [94, 84] width 105 height 11
click at [128, 110] on input "FILE INTEGRATION" at bounding box center [94, 107] width 105 height 11
click at [229, 108] on select "- Select - Flat Per Loan Per Parcel" at bounding box center [208, 107] width 105 height 11
click at [114, 132] on input "text" at bounding box center [94, 130] width 105 height 11
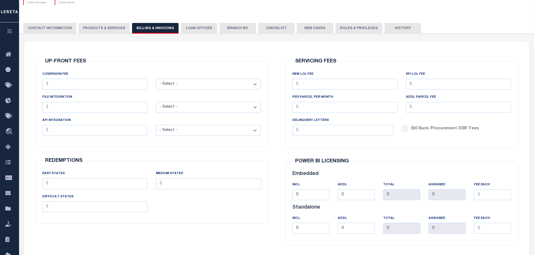
click at [189, 130] on select "- Select - Flat Per Loan Per Parcel" at bounding box center [208, 130] width 105 height 11
click at [190, 219] on div "REDEMPTIONS EASY STATES MEDIUM STATES DIFFICULT STATES" at bounding box center [151, 192] width 233 height 63
click at [339, 107] on input "PER PARCEL PER MONTH" at bounding box center [344, 107] width 105 height 11
click at [427, 107] on input "ADDL PARCEL FEE" at bounding box center [458, 107] width 105 height 11
click at [325, 132] on input "DELINQUENT LETTERS" at bounding box center [342, 130] width 101 height 11
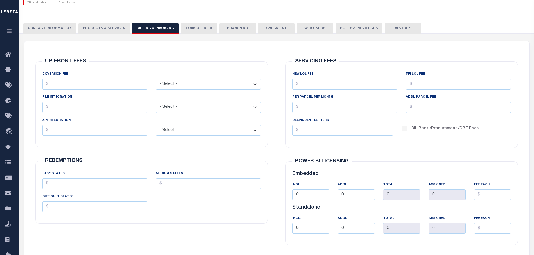
click at [405, 130] on input "DELINQUENT LETTERS" at bounding box center [405, 129] width 6 height 6
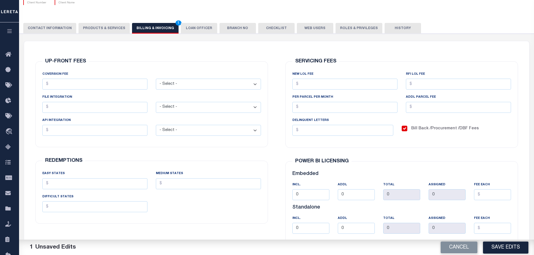
click at [405, 130] on input "DELINQUENT LETTERS" at bounding box center [405, 129] width 6 height 6
checkbox input "false"
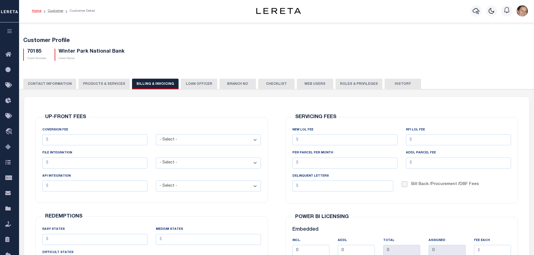
scroll to position [112, 0]
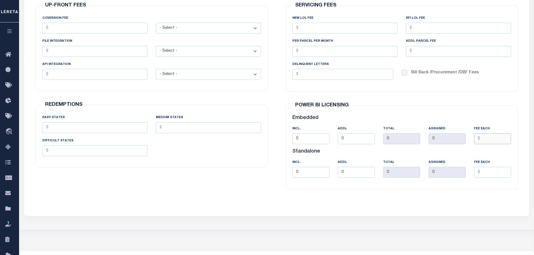
click at [492, 139] on input "FEE EACH" at bounding box center [492, 138] width 37 height 11
click at [234, 196] on div "UP-FRONT FEES COVERSION FEE - Select - Flat Per Loan Per Parcel FILE INTEGRATIO…" at bounding box center [152, 97] width 250 height 225
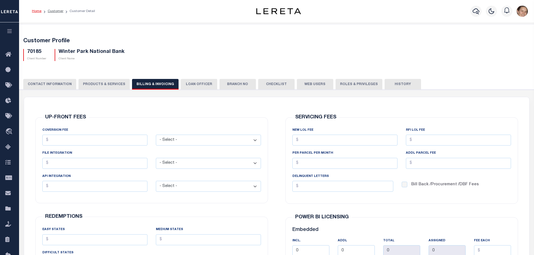
click at [193, 84] on button "LOAN OFFICER" at bounding box center [199, 84] width 36 height 11
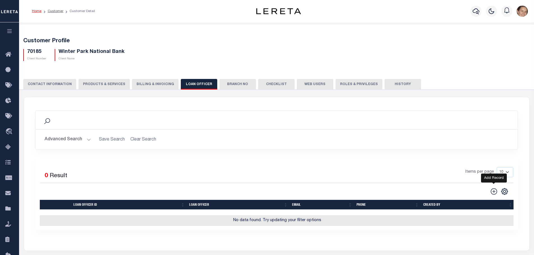
click at [494, 192] on icon at bounding box center [494, 191] width 6 height 6
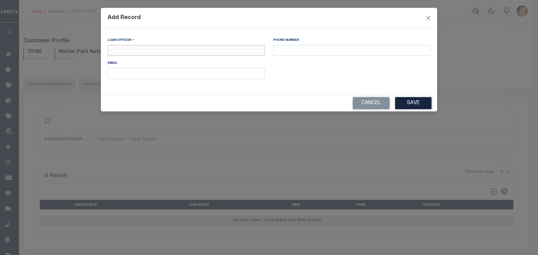
click at [177, 53] on input "text" at bounding box center [186, 50] width 157 height 11
type input "Monqiue Waddle"
click at [284, 53] on input "text" at bounding box center [351, 50] width 157 height 11
type input "626-877-1576"
click at [205, 74] on input "text" at bounding box center [186, 73] width 157 height 11
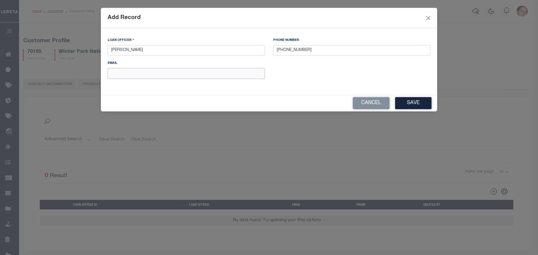
type input "mwaddle@lereta.com"
click at [416, 104] on button "Save" at bounding box center [413, 103] width 36 height 12
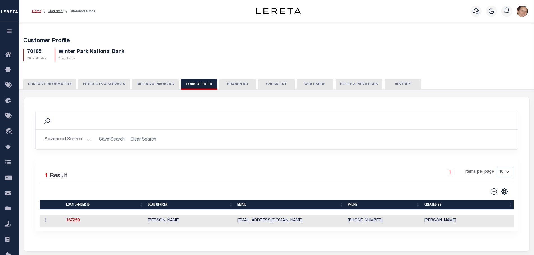
scroll to position [37, 0]
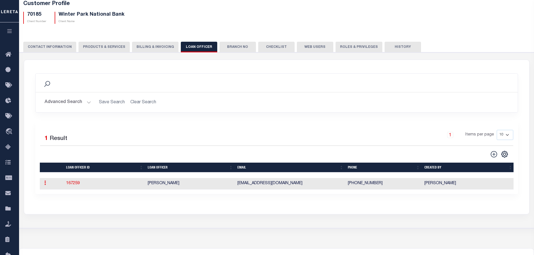
click at [45, 185] on icon at bounding box center [45, 183] width 2 height 4
click at [47, 203] on link "Delete" at bounding box center [55, 201] width 26 height 9
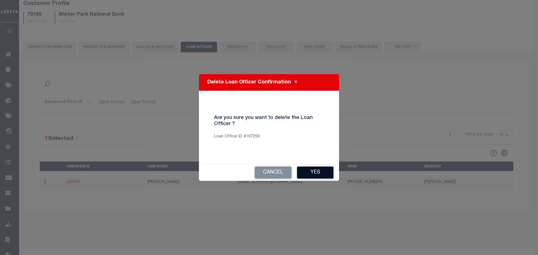
click at [308, 173] on button "Yes" at bounding box center [315, 173] width 36 height 12
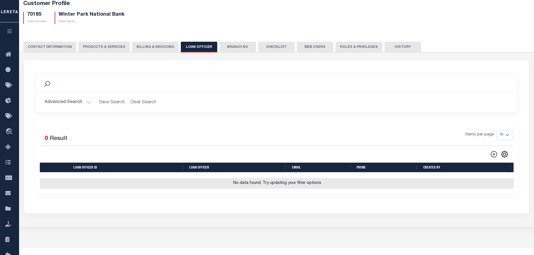
click at [236, 46] on button "Branch No" at bounding box center [238, 47] width 36 height 11
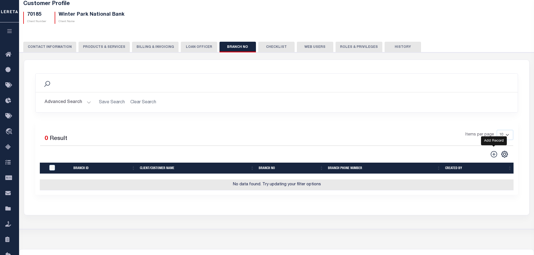
click at [493, 153] on icon at bounding box center [493, 154] width 7 height 7
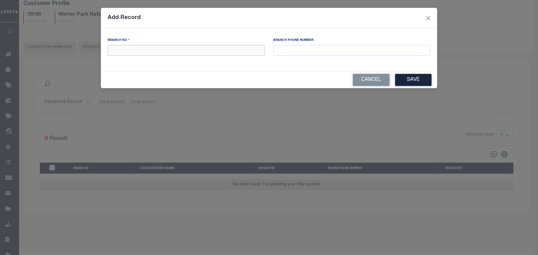
click at [168, 52] on input "text" at bounding box center [186, 50] width 157 height 11
type input "W"
drag, startPoint x: 410, startPoint y: 83, endPoint x: 379, endPoint y: 88, distance: 31.3
click at [382, 91] on div "Add Record Branch No Branch Phone Number Cancel Save" at bounding box center [269, 127] width 538 height 255
click at [375, 82] on button "Cancel" at bounding box center [371, 80] width 37 height 12
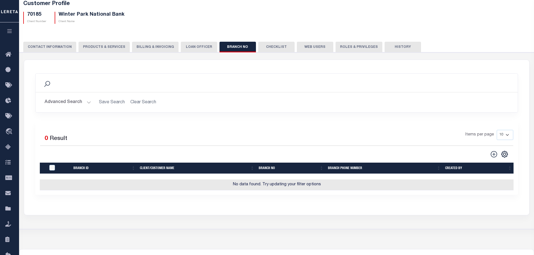
click at [268, 47] on button "Checklist" at bounding box center [276, 47] width 36 height 11
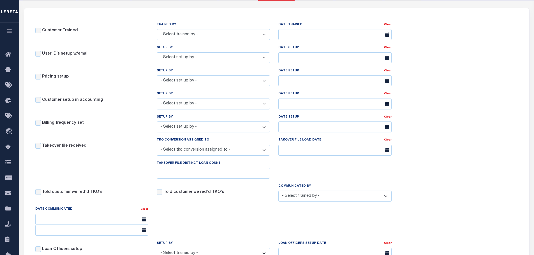
scroll to position [56, 0]
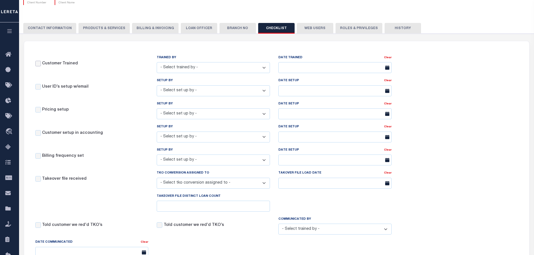
click at [38, 64] on input "Customer Trained" at bounding box center [38, 64] width 6 height 6
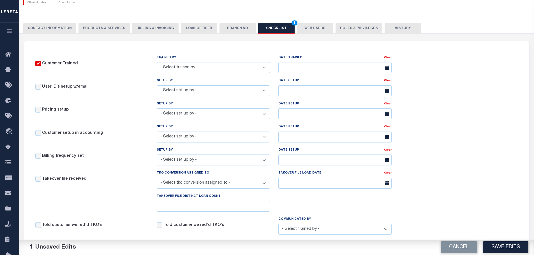
click at [222, 70] on select "- Select trained by - Aakash Patel Abdul Muzain Adams, Pamela S Adhikary Rinki …" at bounding box center [213, 67] width 113 height 11
click at [37, 64] on input "Customer Trained" at bounding box center [38, 64] width 6 height 6
checkbox input "false"
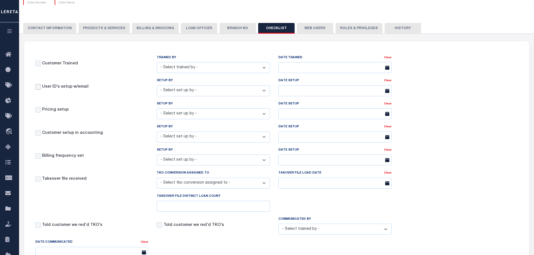
click at [38, 89] on input "User ID’s setup w/email" at bounding box center [38, 87] width 6 height 6
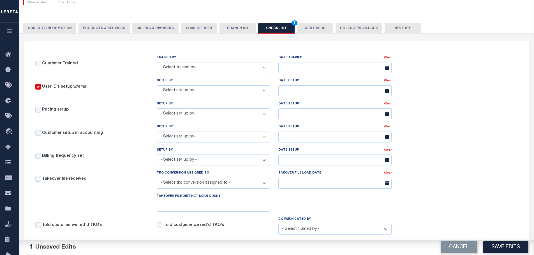
click at [225, 93] on select "- Select set up by - Aakash Patel Abdul Muzain Adams, Pamela S Adhikary Rinki A…" at bounding box center [213, 91] width 113 height 11
click at [95, 105] on div "Pricing setup SETUP BY - Select set up by - Aakash Patel Abdul Muzain Adams, Pa…" at bounding box center [213, 112] width 365 height 23
click at [40, 86] on input "User ID’s setup w/email" at bounding box center [38, 87] width 6 height 6
checkbox input "false"
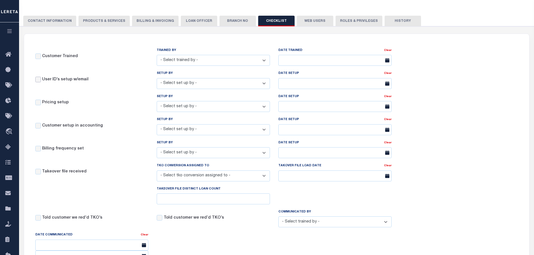
scroll to position [37, 0]
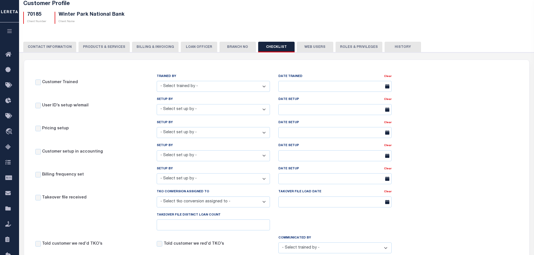
click at [308, 46] on button "Web Users" at bounding box center [315, 47] width 36 height 11
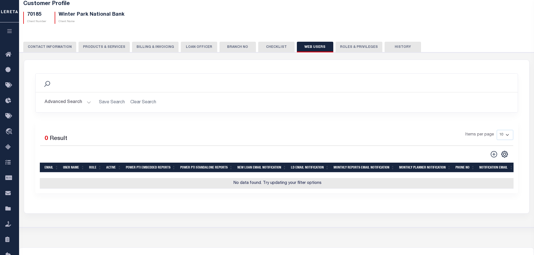
click at [350, 46] on button "Roles & Privileges" at bounding box center [359, 47] width 47 height 11
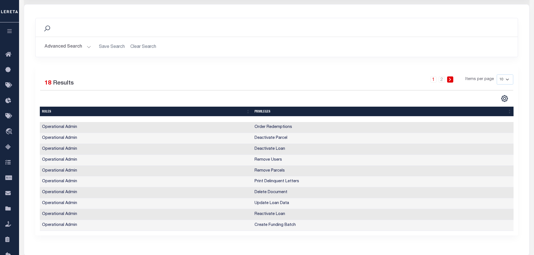
scroll to position [75, 0]
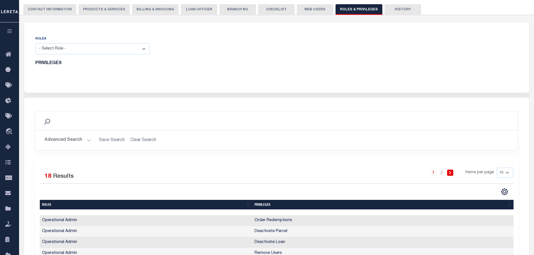
click at [142, 49] on select "- Select Role - Loan Officer Loan Servicer Operational Admin View Only" at bounding box center [92, 48] width 114 height 11
select select "e7424ca9-b011-446d-af24-dbd397e3cc41"
click at [35, 44] on select "- Select Role - Loan Officer Loan Servicer Operational Admin View Only" at bounding box center [92, 48] width 114 height 11
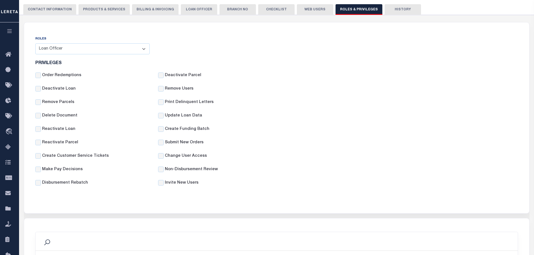
click at [53, 79] on label "Order Redemptions" at bounding box center [61, 76] width 39 height 6
click at [41, 78] on input "Order Redemptions" at bounding box center [38, 76] width 6 height 6
checkbox input "true"
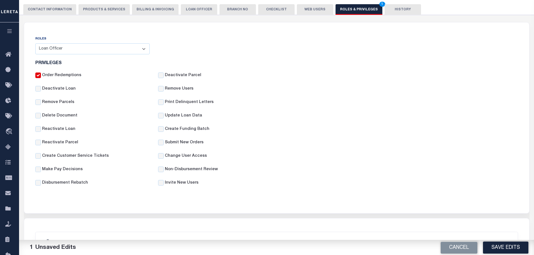
click at [53, 92] on label "Deactivate Loan" at bounding box center [59, 89] width 34 height 6
click at [41, 92] on input "Deactivate Loan" at bounding box center [38, 89] width 6 height 6
checkbox input "true"
click at [52, 101] on label "Remove Parcels" at bounding box center [58, 103] width 32 height 6
click at [41, 101] on input "Remove Parcels" at bounding box center [38, 103] width 6 height 6
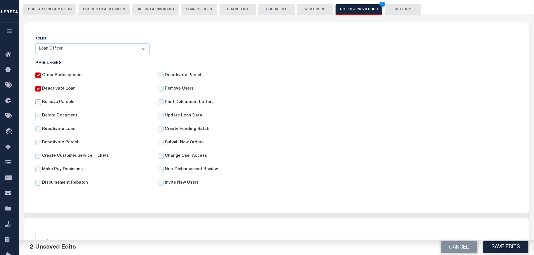
checkbox input "true"
click at [53, 116] on label "Delete Document" at bounding box center [59, 116] width 35 height 6
click at [41, 116] on input "Delete Document" at bounding box center [38, 116] width 6 height 6
checkbox input "true"
click at [53, 131] on label "Reactivate Loan" at bounding box center [58, 129] width 33 height 6
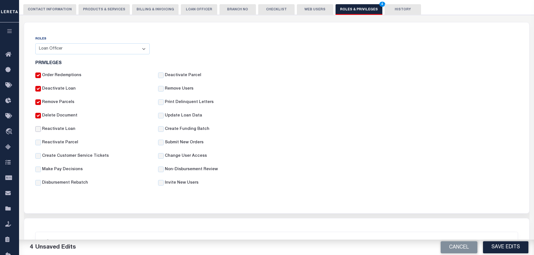
click at [41, 131] on input "Reactivate Loan" at bounding box center [38, 129] width 6 height 6
checkbox input "true"
click at [53, 142] on label "Reactivate Parcel" at bounding box center [60, 143] width 36 height 6
click at [41, 142] on input "Reactivate Parcel" at bounding box center [38, 143] width 6 height 6
checkbox input "true"
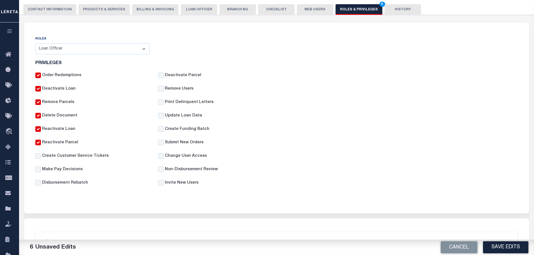
click at [54, 159] on label "Create Customer Service Tickets" at bounding box center [75, 156] width 67 height 6
click at [41, 159] on input "Create Customer Service Tickets" at bounding box center [38, 156] width 6 height 6
checkbox input "true"
click at [55, 169] on label "Make Pay Decisions" at bounding box center [62, 170] width 41 height 6
click at [41, 169] on input "Make Pay Decisions" at bounding box center [38, 170] width 6 height 6
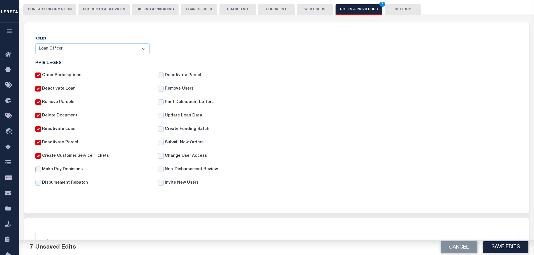
checkbox input "true"
click at [57, 182] on label "Disbursement Rebatch" at bounding box center [65, 183] width 46 height 6
click at [41, 182] on input "Disbursement Rebatch" at bounding box center [38, 183] width 6 height 6
checkbox input "true"
click at [181, 75] on label "Deactivate Parcel" at bounding box center [183, 76] width 36 height 6
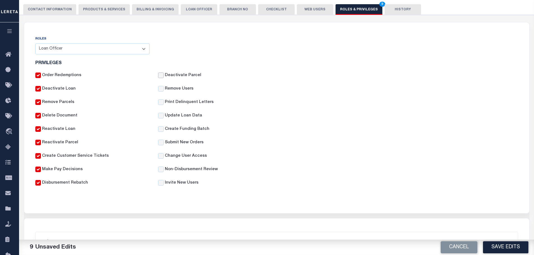
click at [164, 75] on input "Deactivate Parcel" at bounding box center [161, 76] width 6 height 6
checkbox input "true"
click at [179, 88] on label "Remove Users" at bounding box center [179, 89] width 29 height 6
click at [164, 88] on input "Remove Users" at bounding box center [161, 89] width 6 height 6
checkbox input "true"
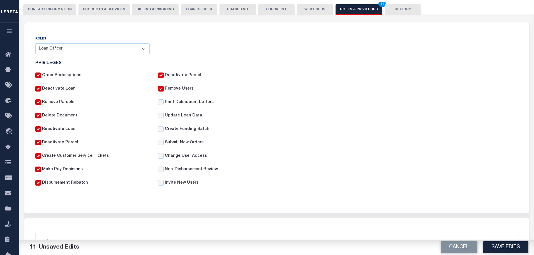
click at [181, 102] on label "Print Delinquent Letters" at bounding box center [189, 103] width 49 height 6
click at [164, 102] on input "Print Delinquent Letters" at bounding box center [161, 103] width 6 height 6
checkbox input "true"
click at [181, 117] on label "Update Loan Data" at bounding box center [183, 116] width 37 height 6
click at [164, 117] on input "Update Loan Data" at bounding box center [161, 116] width 6 height 6
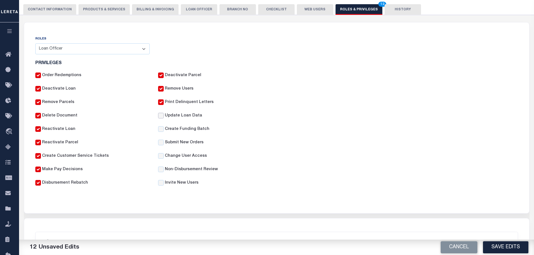
checkbox input "true"
click at [181, 131] on label "Create Funding Batch" at bounding box center [187, 129] width 45 height 6
click at [164, 131] on input "Create Funding Batch" at bounding box center [161, 129] width 6 height 6
checkbox input "true"
click at [182, 143] on label "Submit New Orders" at bounding box center [184, 143] width 39 height 6
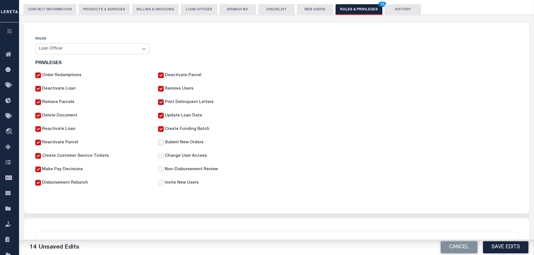
click at [164, 143] on input "Submit New Orders" at bounding box center [161, 143] width 6 height 6
checkbox input "true"
click at [181, 153] on div "Submit New Orders" at bounding box center [215, 146] width 123 height 13
click at [181, 155] on label "Change User Access" at bounding box center [186, 156] width 42 height 6
click at [164, 155] on input "Change User Access" at bounding box center [161, 156] width 6 height 6
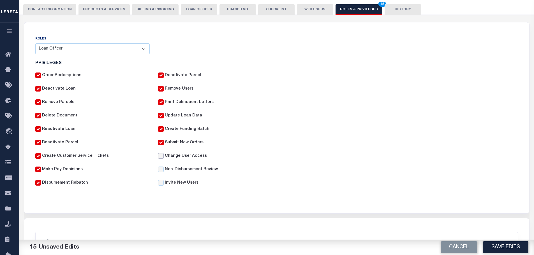
checkbox input "true"
click at [187, 171] on label "Non-Disbursement Review" at bounding box center [191, 170] width 53 height 6
click at [164, 171] on input "Non-Disbursement Review" at bounding box center [161, 170] width 6 height 6
checkbox input "true"
click at [184, 181] on label "Invite New Users" at bounding box center [182, 183] width 34 height 6
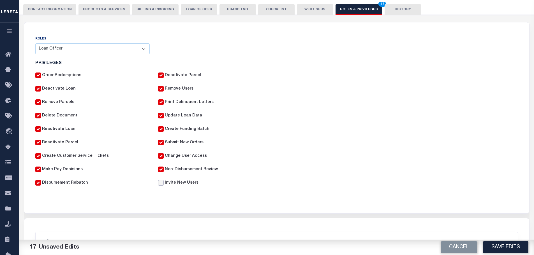
click at [164, 181] on input "Invite New Users" at bounding box center [161, 183] width 6 height 6
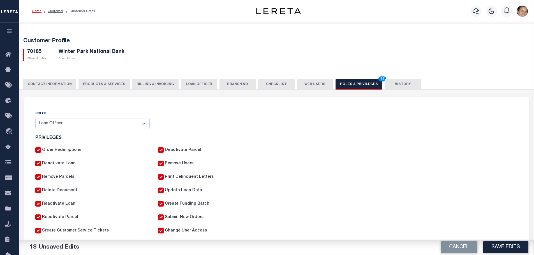
scroll to position [93, 0]
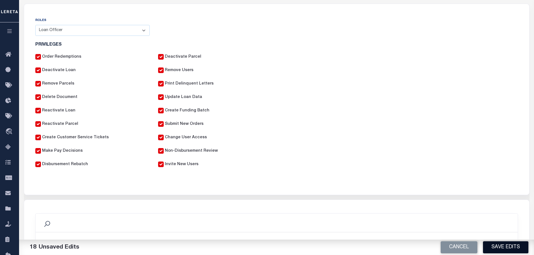
click at [493, 245] on button "Save Edits" at bounding box center [505, 248] width 45 height 12
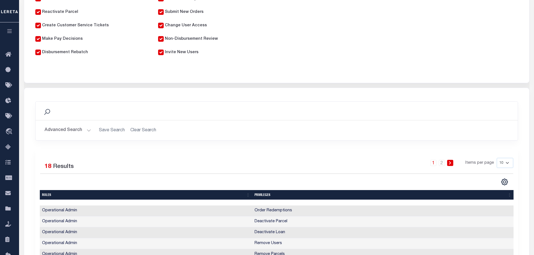
scroll to position [131, 0]
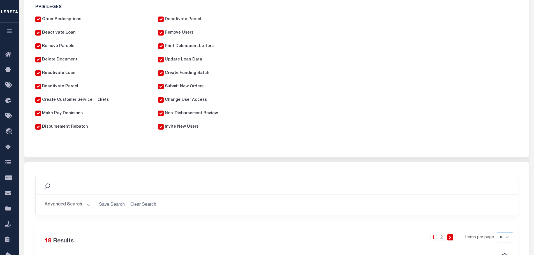
click at [170, 128] on label "Invite New Users" at bounding box center [182, 127] width 34 height 6
click at [164, 128] on input "Invite New Users" at bounding box center [161, 127] width 6 height 6
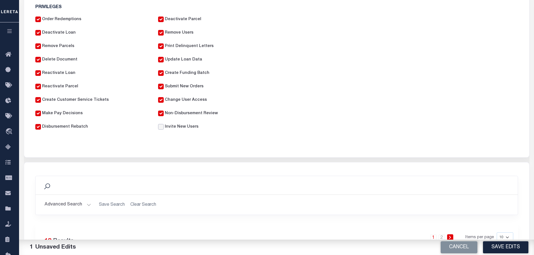
click at [163, 128] on input "Invite New Users" at bounding box center [161, 127] width 6 height 6
checkbox input "true"
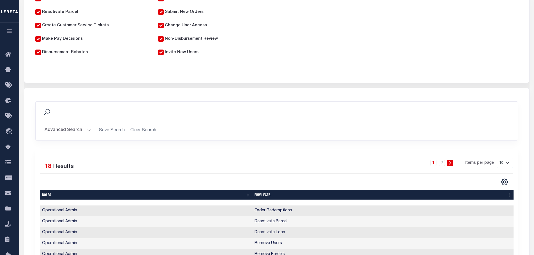
scroll to position [37, 0]
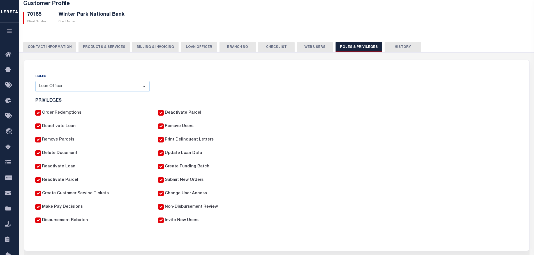
click at [310, 49] on button "Web Users" at bounding box center [315, 47] width 36 height 11
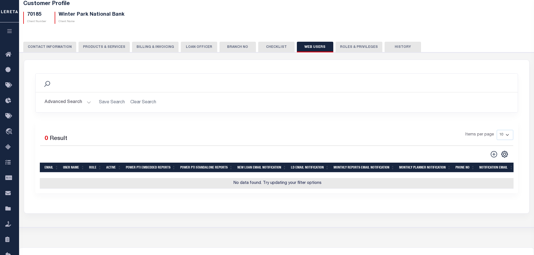
click at [340, 48] on button "Roles & Privileges" at bounding box center [359, 47] width 47 height 11
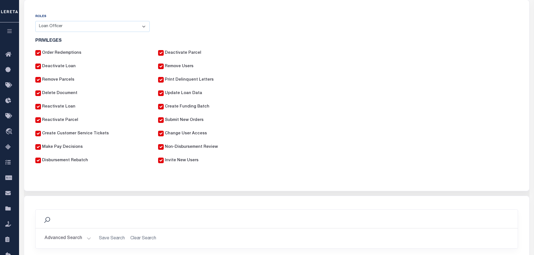
scroll to position [23, 0]
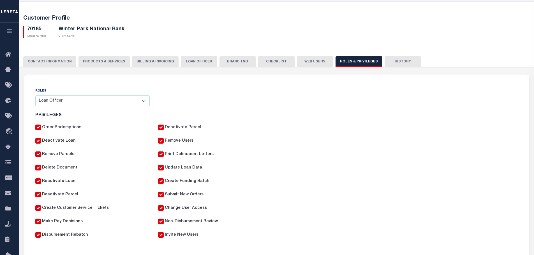
click at [144, 101] on select "- Select Role - Loan Officer Loan Servicer Operational Admin View Only" at bounding box center [92, 101] width 114 height 11
select select "49787a99-2587-4724-a716-7b237b58cc61"
click at [35, 96] on select "- Select Role - Loan Officer Loan Servicer Operational Admin View Only" at bounding box center [92, 101] width 114 height 11
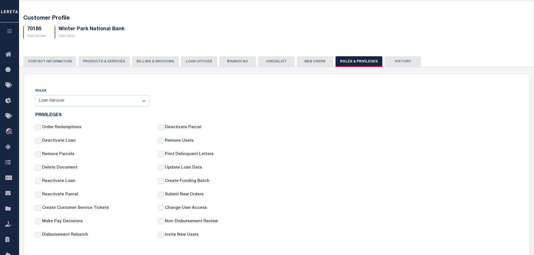
click at [72, 129] on label "Order Redemptions" at bounding box center [61, 128] width 39 height 6
click at [41, 129] on input "Order Redemptions" at bounding box center [38, 128] width 6 height 6
checkbox input "true"
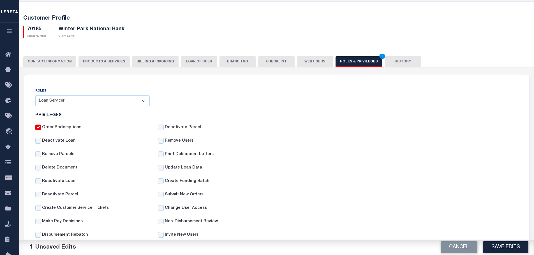
click at [66, 140] on label "Deactivate Loan" at bounding box center [59, 141] width 34 height 6
click at [41, 140] on input "Deactivate Loan" at bounding box center [38, 141] width 6 height 6
checkbox input "true"
click at [66, 151] on div "Deactivate Loan" at bounding box center [92, 144] width 123 height 13
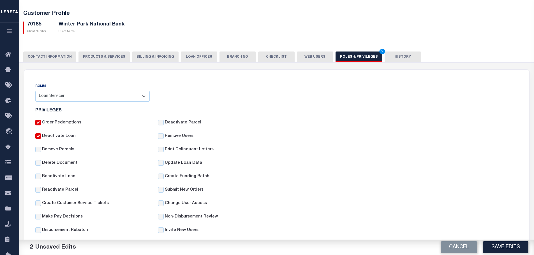
scroll to position [97, 0]
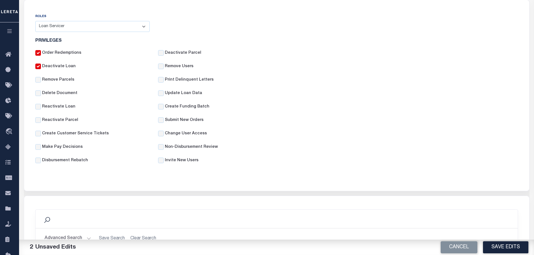
click at [66, 83] on label "Remove Parcels" at bounding box center [58, 80] width 32 height 6
click at [41, 83] on input "Remove Parcels" at bounding box center [38, 80] width 6 height 6
checkbox input "true"
click at [65, 92] on label "Delete Document" at bounding box center [59, 94] width 35 height 6
click at [41, 92] on input "Delete Document" at bounding box center [38, 94] width 6 height 6
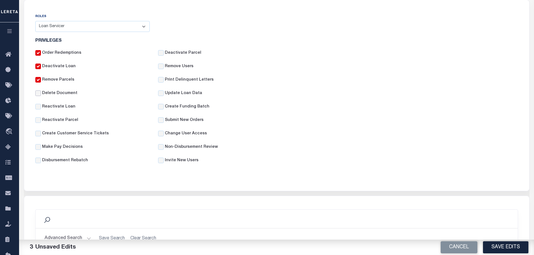
checkbox input "true"
click at [65, 107] on label "Reactivate Loan" at bounding box center [58, 107] width 33 height 6
click at [41, 107] on input "Reactivate Loan" at bounding box center [38, 107] width 6 height 6
checkbox input "true"
click at [64, 119] on label "Reactivate Parcel" at bounding box center [60, 120] width 36 height 6
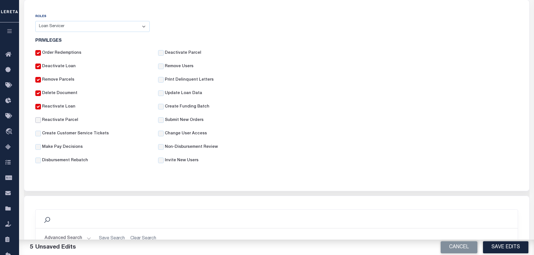
click at [41, 119] on input "Reactivate Parcel" at bounding box center [38, 120] width 6 height 6
checkbox input "true"
click at [64, 130] on div "Reactivate Parcel" at bounding box center [92, 123] width 123 height 13
click at [64, 133] on label "Create Customer Service Tickets" at bounding box center [75, 134] width 67 height 6
click at [41, 133] on input "Create Customer Service Tickets" at bounding box center [38, 134] width 6 height 6
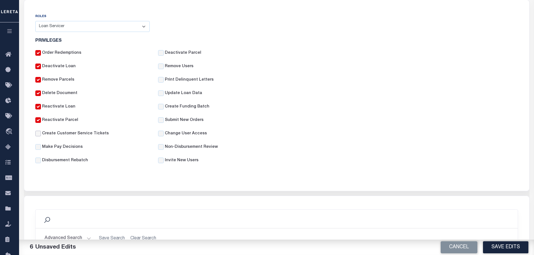
checkbox input "true"
click at [65, 148] on label "Make Pay Decisions" at bounding box center [62, 147] width 41 height 6
click at [41, 148] on input "Make Pay Decisions" at bounding box center [38, 147] width 6 height 6
checkbox input "true"
click at [67, 160] on label "Disbursement Rebatch" at bounding box center [65, 161] width 46 height 6
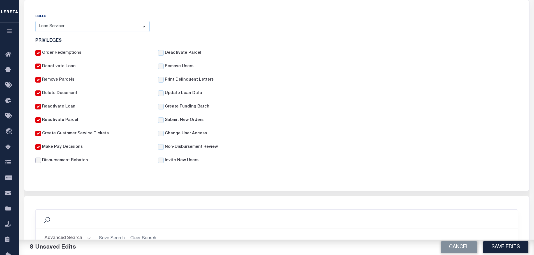
click at [41, 160] on input "Disbursement Rebatch" at bounding box center [38, 161] width 6 height 6
checkbox input "true"
click at [171, 163] on label "Invite New Users" at bounding box center [182, 161] width 34 height 6
click at [164, 163] on input "Invite New Users" at bounding box center [161, 161] width 6 height 6
checkbox input "true"
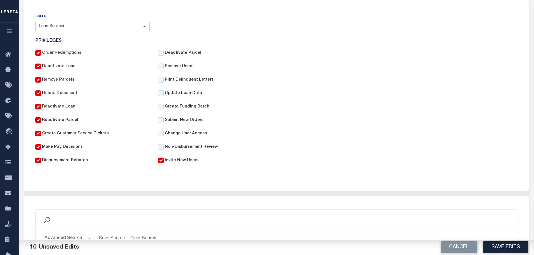
click at [179, 147] on label "Non-Disbursement Review" at bounding box center [191, 147] width 53 height 6
click at [164, 147] on input "Non-Disbursement Review" at bounding box center [161, 147] width 6 height 6
checkbox input "true"
click at [178, 132] on label "Change User Access" at bounding box center [186, 134] width 42 height 6
click at [164, 132] on input "Change User Access" at bounding box center [161, 134] width 6 height 6
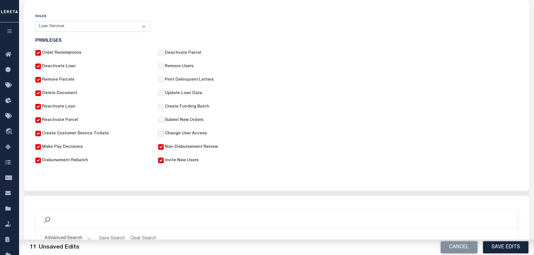
checkbox input "true"
drag, startPoint x: 180, startPoint y: 119, endPoint x: 180, endPoint y: 109, distance: 10.1
click at [180, 118] on label "Submit New Orders" at bounding box center [184, 120] width 39 height 6
click at [164, 118] on input "Submit New Orders" at bounding box center [161, 120] width 6 height 6
checkbox input "true"
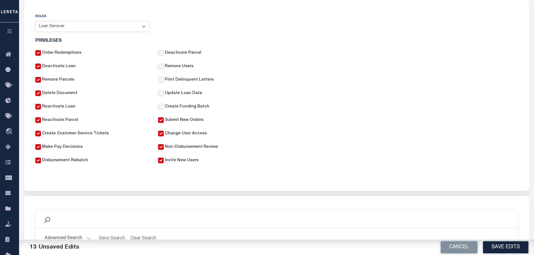
drag, startPoint x: 180, startPoint y: 107, endPoint x: 181, endPoint y: 102, distance: 5.4
click at [180, 107] on label "Create Funding Batch" at bounding box center [187, 107] width 45 height 6
click at [164, 107] on input "Create Funding Batch" at bounding box center [161, 107] width 6 height 6
checkbox input "true"
click at [181, 94] on label "Update Loan Data" at bounding box center [183, 94] width 37 height 6
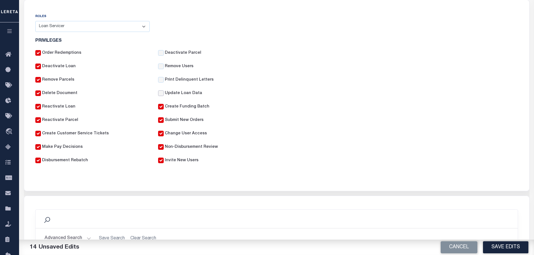
click at [164, 94] on input "Update Loan Data" at bounding box center [161, 94] width 6 height 6
checkbox input "true"
click at [181, 80] on label "Print Delinquent Letters" at bounding box center [189, 80] width 49 height 6
click at [164, 80] on input "Print Delinquent Letters" at bounding box center [161, 80] width 6 height 6
checkbox input "true"
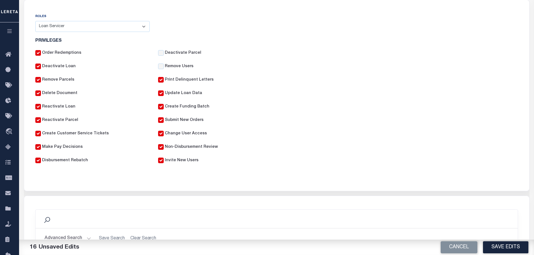
click at [180, 68] on label "Remove Users" at bounding box center [179, 67] width 29 height 6
click at [164, 68] on input "Remove Users" at bounding box center [161, 67] width 6 height 6
checkbox input "true"
click at [181, 55] on label "Deactivate Parcel" at bounding box center [183, 53] width 36 height 6
click at [164, 55] on input "Deactivate Parcel" at bounding box center [161, 53] width 6 height 6
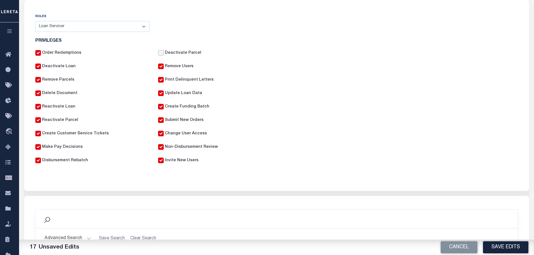
checkbox input "true"
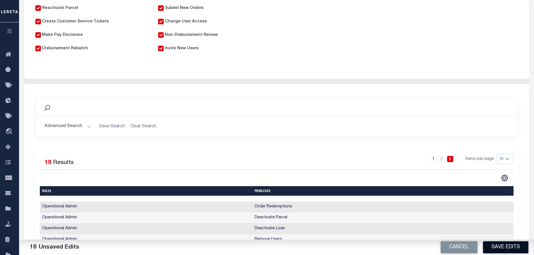
click at [502, 248] on button "Save Edits" at bounding box center [505, 248] width 45 height 12
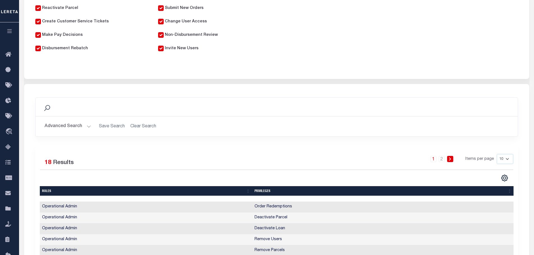
click at [453, 162] on link at bounding box center [450, 159] width 6 height 6
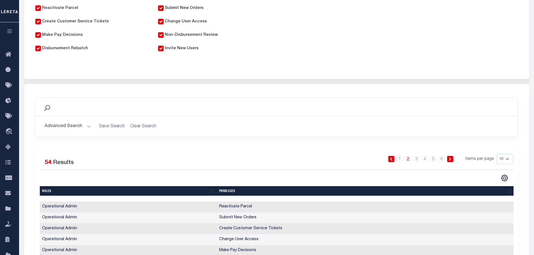
click at [394, 161] on link at bounding box center [391, 159] width 6 height 6
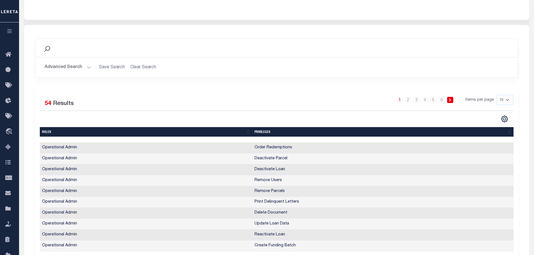
scroll to position [284, 0]
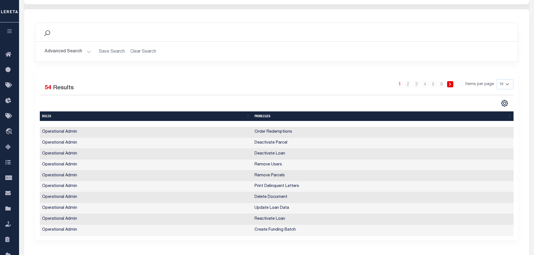
click at [51, 118] on th "Roles" at bounding box center [146, 117] width 213 height 10
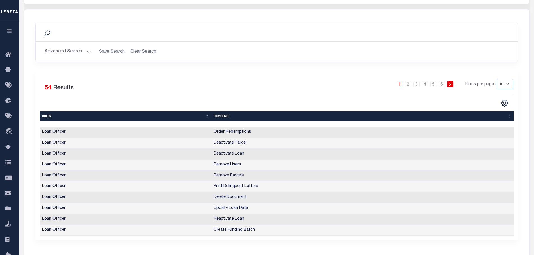
click at [51, 118] on th "Roles" at bounding box center [126, 117] width 172 height 10
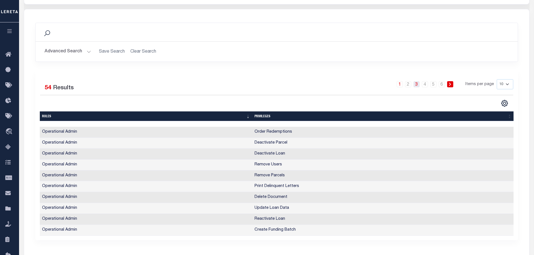
click at [417, 85] on link "3" at bounding box center [417, 84] width 6 height 6
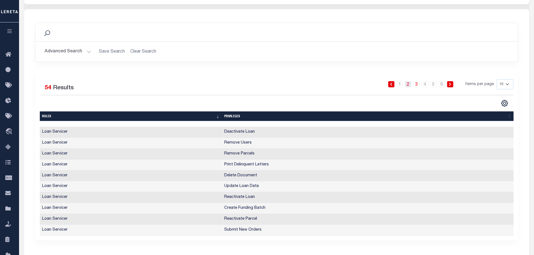
click at [409, 85] on link "2" at bounding box center [408, 84] width 6 height 6
click at [432, 86] on link "5" at bounding box center [433, 84] width 6 height 6
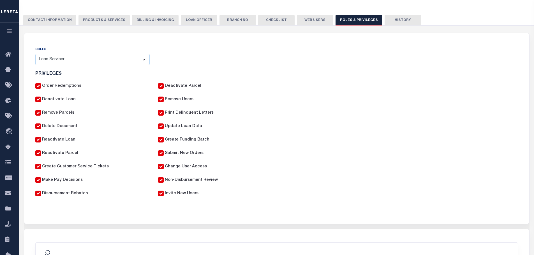
scroll to position [60, 0]
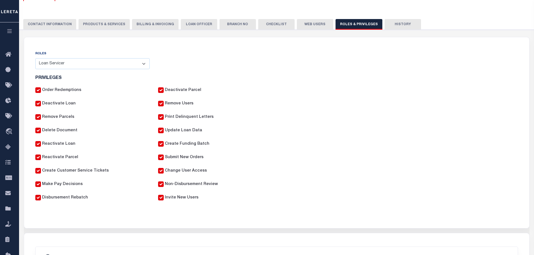
click at [144, 64] on select "- Select Role - Loan Officer Loan Servicer Operational Admin View Only" at bounding box center [92, 63] width 114 height 11
click at [35, 59] on select "- Select Role - Loan Officer Loan Servicer Operational Admin View Only" at bounding box center [92, 63] width 114 height 11
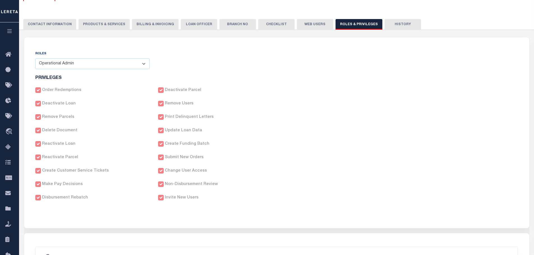
click at [145, 64] on select "- Select Role - Loan Officer Loan Servicer Operational Admin View Only" at bounding box center [92, 63] width 114 height 11
select select "a6a1dd6e-29c5-4ef9-b00d-ac7a45defe3c"
click at [35, 59] on select "- Select Role - Loan Officer Loan Servicer Operational Admin View Only" at bounding box center [92, 63] width 114 height 11
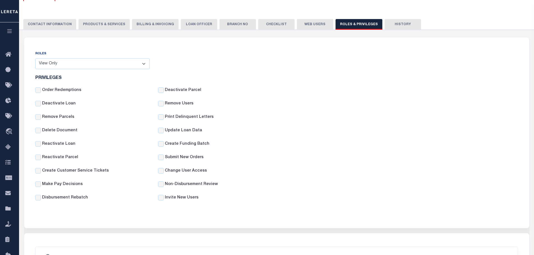
click at [67, 89] on label "Order Redemptions" at bounding box center [61, 90] width 39 height 6
click at [41, 89] on input "Order Redemptions" at bounding box center [38, 90] width 6 height 6
checkbox input "true"
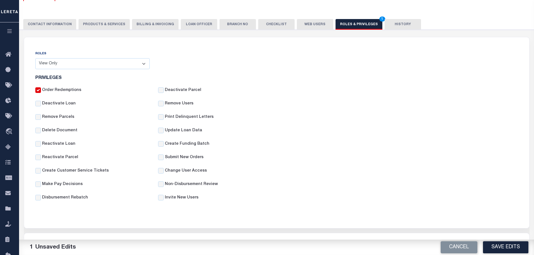
click at [64, 103] on label "Deactivate Loan" at bounding box center [59, 104] width 34 height 6
click at [41, 103] on input "Deactivate Loan" at bounding box center [38, 104] width 6 height 6
checkbox input "true"
click at [64, 120] on label "Remove Parcels" at bounding box center [58, 117] width 32 height 6
click at [41, 120] on input "Remove Parcels" at bounding box center [38, 117] width 6 height 6
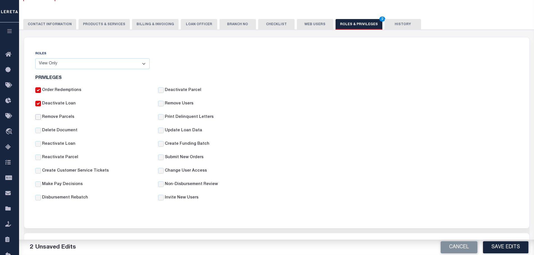
checkbox input "true"
click at [64, 130] on label "Delete Document" at bounding box center [59, 131] width 35 height 6
click at [41, 130] on input "Delete Document" at bounding box center [38, 131] width 6 height 6
checkbox input "true"
click at [64, 145] on label "Reactivate Loan" at bounding box center [58, 144] width 33 height 6
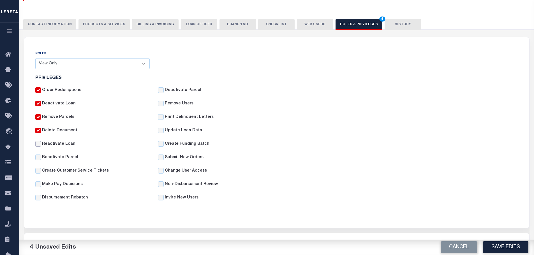
click at [41, 145] on input "Reactivate Loan" at bounding box center [38, 144] width 6 height 6
checkbox input "true"
click at [69, 156] on label "Reactivate Parcel" at bounding box center [60, 158] width 36 height 6
click at [41, 156] on input "Reactivate Parcel" at bounding box center [38, 158] width 6 height 6
checkbox input "true"
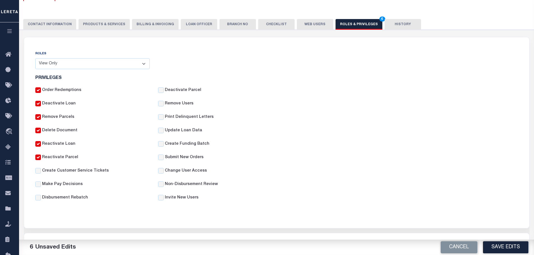
click at [71, 166] on div "Reactivate Parcel" at bounding box center [92, 161] width 123 height 13
click at [73, 171] on label "Create Customer Service Tickets" at bounding box center [75, 171] width 67 height 6
click at [41, 171] on input "Create Customer Service Tickets" at bounding box center [38, 171] width 6 height 6
click at [70, 186] on label "Make Pay Decisions" at bounding box center [62, 185] width 41 height 6
click at [41, 186] on input "Make Pay Decisions" at bounding box center [38, 185] width 6 height 6
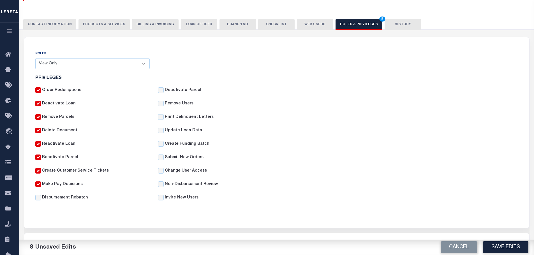
click at [70, 199] on label "Disbursement Rebatch" at bounding box center [65, 198] width 46 height 6
click at [41, 199] on input "Disbursement Rebatch" at bounding box center [38, 198] width 6 height 6
click at [162, 88] on input "Deactivate Parcel" at bounding box center [161, 90] width 6 height 6
click at [163, 104] on input "Remove Users" at bounding box center [161, 104] width 6 height 6
click at [162, 117] on input "Print Delinquent Letters" at bounding box center [161, 117] width 6 height 6
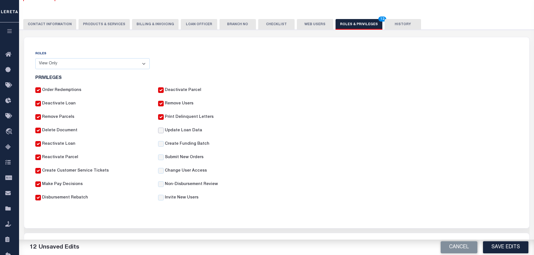
click at [162, 132] on input "Update Loan Data" at bounding box center [161, 131] width 6 height 6
click at [161, 143] on input "Create Funding Batch" at bounding box center [161, 144] width 6 height 6
click at [161, 156] on input "Submit New Orders" at bounding box center [161, 158] width 6 height 6
click at [160, 172] on input "Change User Access" at bounding box center [161, 171] width 6 height 6
click at [159, 185] on input "Non-Disbursement Review" at bounding box center [161, 185] width 6 height 6
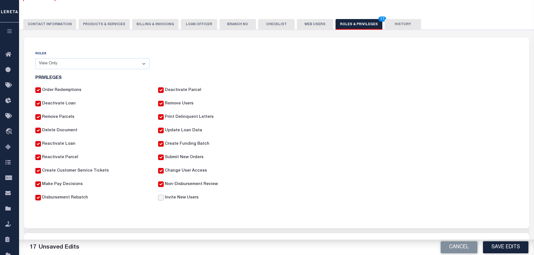
click at [161, 199] on input "Invite New Users" at bounding box center [161, 198] width 6 height 6
click at [513, 248] on button "Save Edits" at bounding box center [505, 248] width 45 height 12
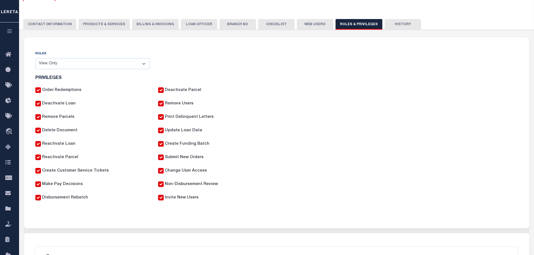
click at [146, 65] on select "- Select Role - Loan Officer Loan Servicer Operational Admin View Only" at bounding box center [92, 63] width 114 height 11
click at [35, 59] on select "- Select Role - Loan Officer Loan Servicer Operational Admin View Only" at bounding box center [92, 63] width 114 height 11
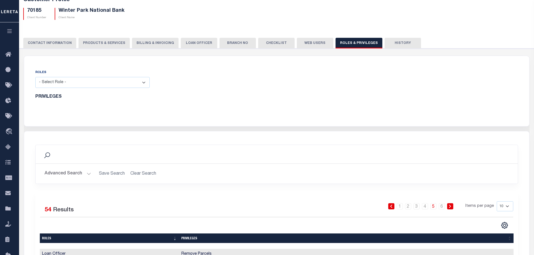
scroll to position [0, 0]
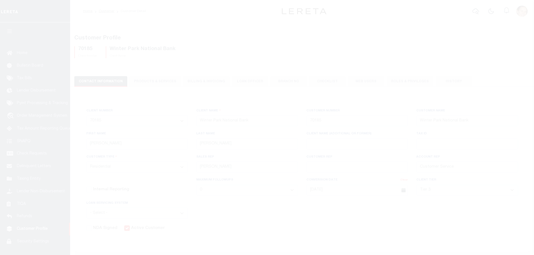
select select "Residential"
select select "Tier 3"
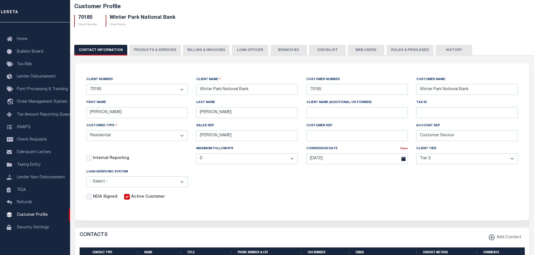
scroll to position [37, 0]
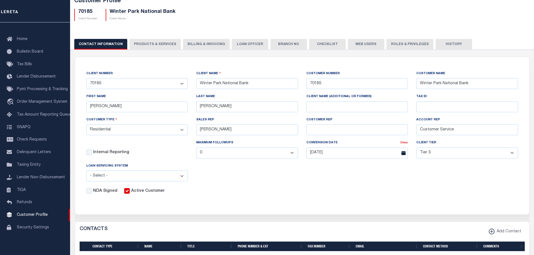
click at [392, 41] on button "Roles & Privileges" at bounding box center [410, 44] width 47 height 11
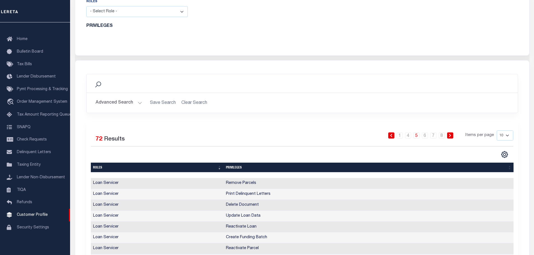
scroll to position [112, 0]
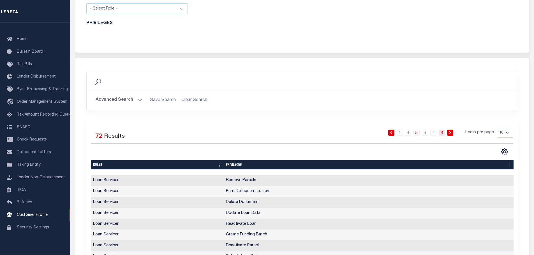
click at [442, 134] on link "8" at bounding box center [442, 133] width 6 height 6
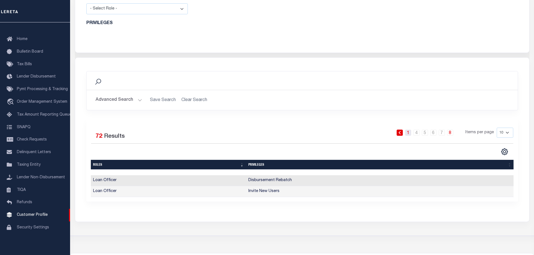
click at [407, 135] on link "1" at bounding box center [408, 133] width 6 height 6
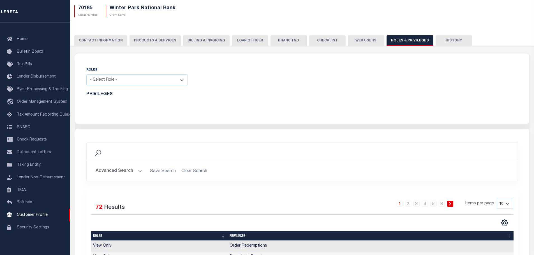
scroll to position [0, 0]
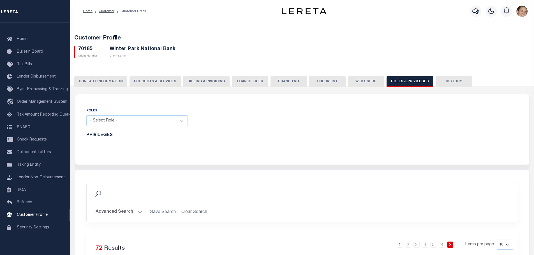
click at [445, 83] on button "History" at bounding box center [454, 81] width 36 height 11
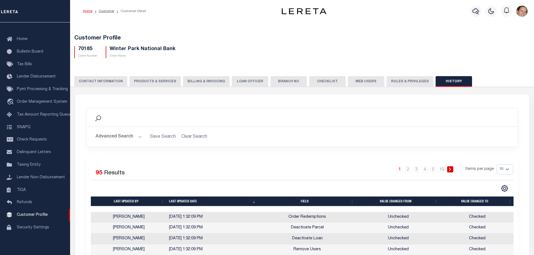
click at [86, 12] on link "Home" at bounding box center [88, 11] width 10 height 3
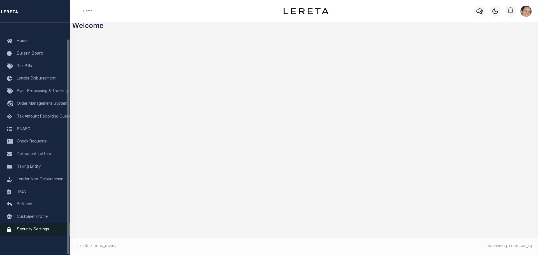
scroll to position [18, 0]
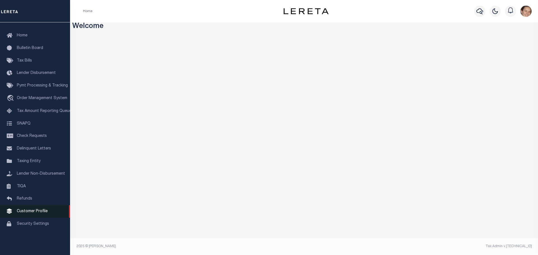
click at [40, 214] on span "Customer Profile" at bounding box center [32, 212] width 31 height 4
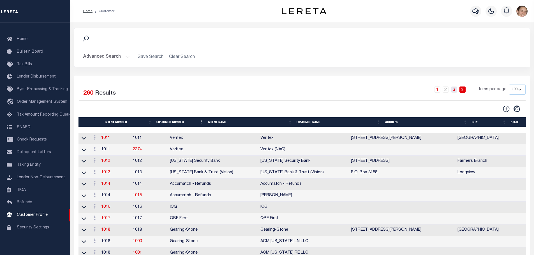
click at [455, 93] on link "3" at bounding box center [454, 90] width 6 height 6
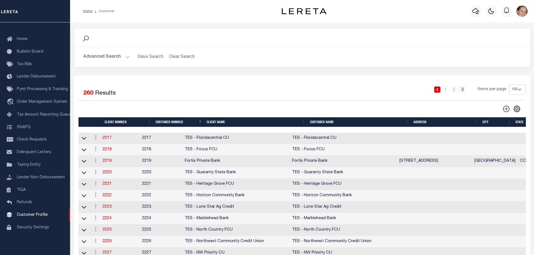
click at [129, 56] on button "Advanced Search" at bounding box center [106, 57] width 47 height 11
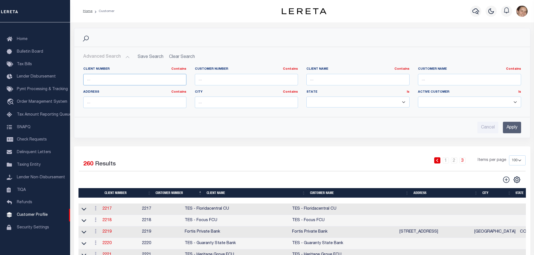
click at [123, 80] on input "text" at bounding box center [134, 79] width 103 height 11
type input "70185"
click at [516, 126] on input "Apply" at bounding box center [512, 127] width 18 height 11
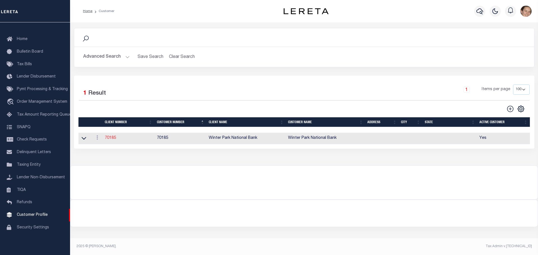
click at [109, 137] on link "70185" at bounding box center [110, 138] width 11 height 4
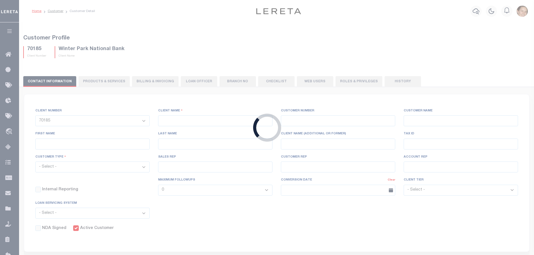
select select
type input "Winter Park National Bank"
type input "70185"
type input "Winter Park National Bank"
type input "[PERSON_NAME]"
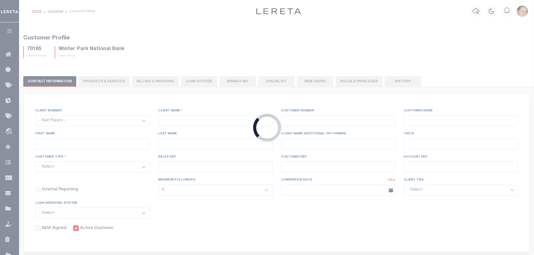
type input "[PERSON_NAME]"
select select "Residential"
type input "[PERSON_NAME]"
type input "Customer Service"
type input "[DATE]"
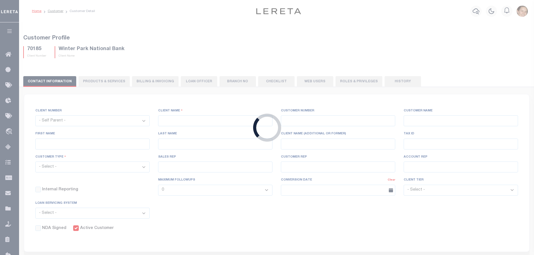
select select "Tier 3"
checkbox input "true"
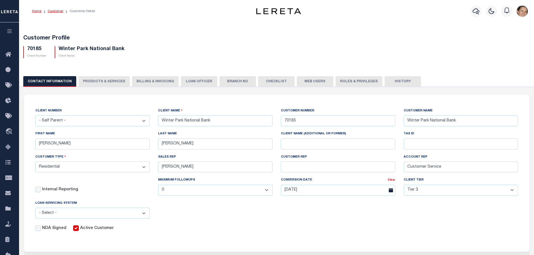
click at [55, 11] on link "Customer" at bounding box center [56, 11] width 16 height 3
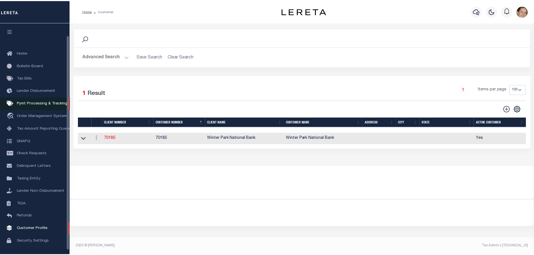
scroll to position [13, 0]
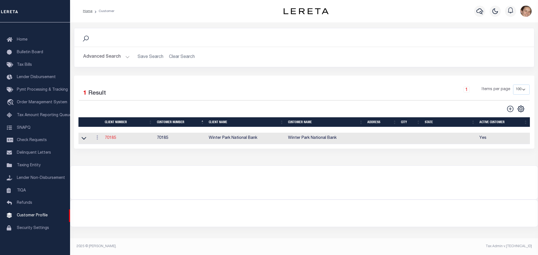
click at [109, 139] on link "70185" at bounding box center [110, 138] width 11 height 4
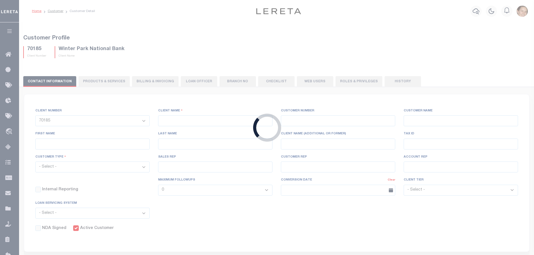
select select
type input "Winter Park National Bank"
type input "70185"
type input "Winter Park National Bank"
type input "[PERSON_NAME]"
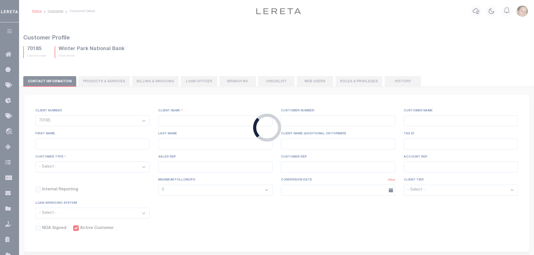
type input "[PERSON_NAME]"
select select "Residential"
type input "[PERSON_NAME]"
type input "Customer Service"
type input "[DATE]"
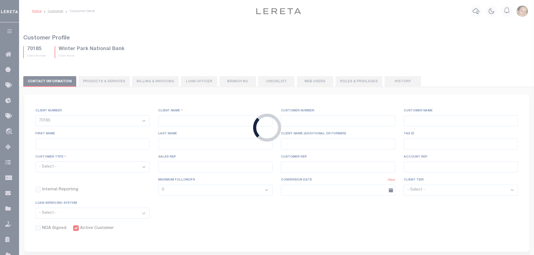
select select "Tier 3"
checkbox input "true"
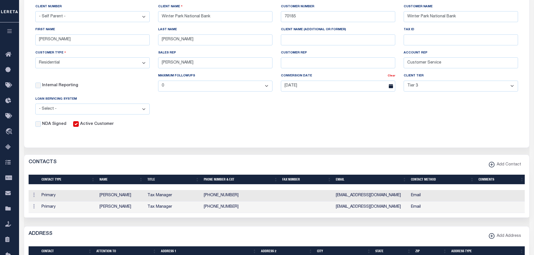
scroll to position [37, 0]
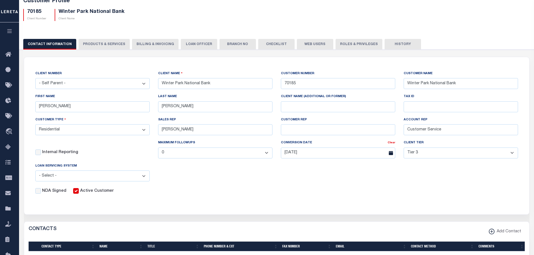
click at [95, 45] on button "PRODUCTS & SERVICES" at bounding box center [104, 44] width 51 height 11
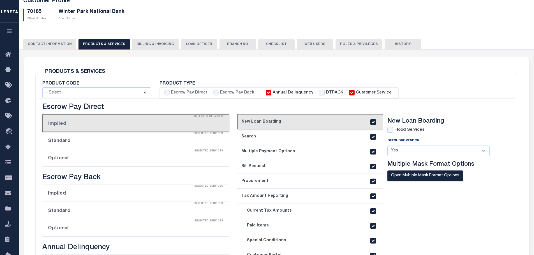
select select "STX"
radio input "true"
checkbox input "true"
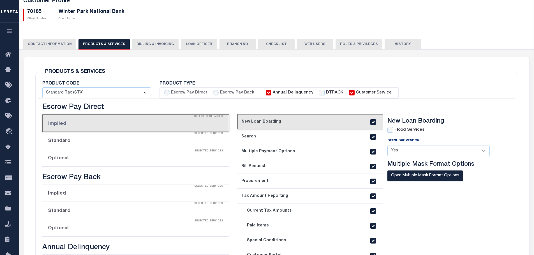
checkbox input "true"
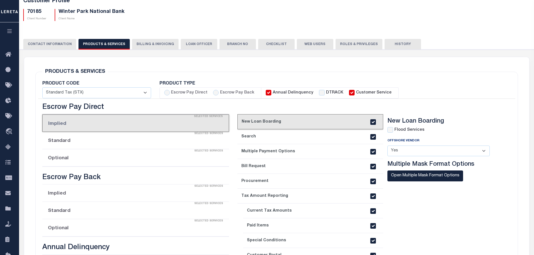
checkbox input "true"
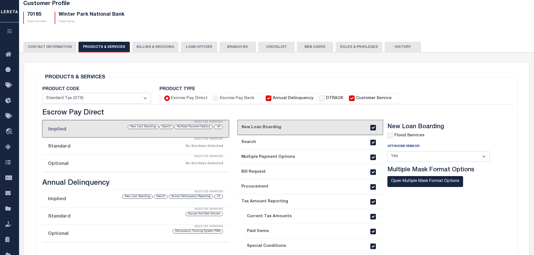
scroll to position [131, 0]
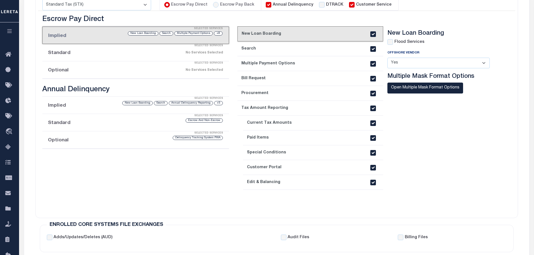
click at [81, 68] on div "Selected Services" at bounding box center [141, 63] width 187 height 11
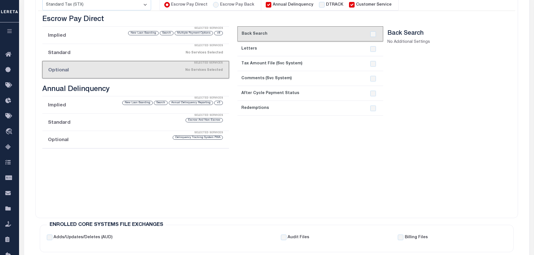
click at [93, 144] on li "Optional Selected Services Delinquency Tracking System PWA" at bounding box center [135, 139] width 187 height 17
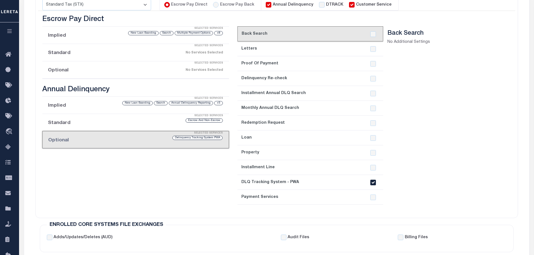
click at [89, 128] on li "Standard Selected Services Escrow And Non-Escrow" at bounding box center [135, 122] width 187 height 17
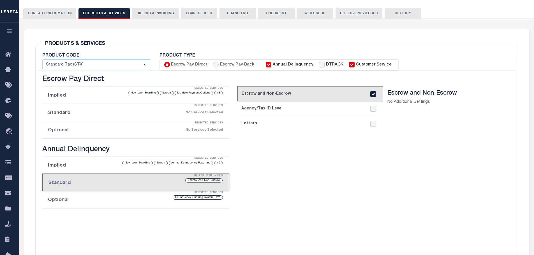
scroll to position [56, 0]
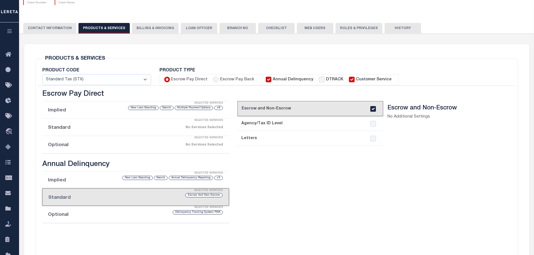
click at [73, 107] on div "Selected Services" at bounding box center [141, 103] width 187 height 11
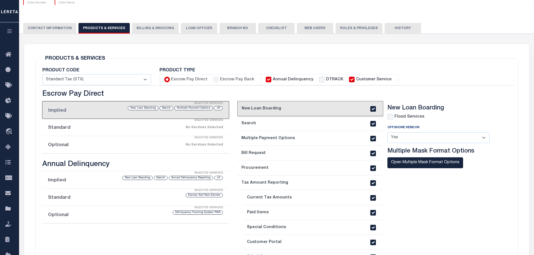
scroll to position [149, 0]
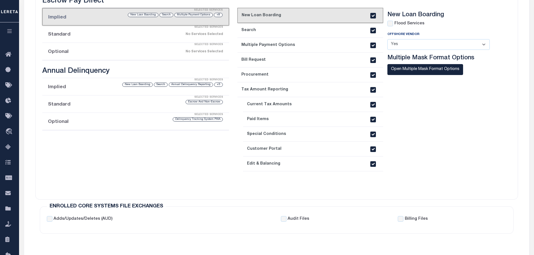
click at [100, 38] on div "No Services Selected" at bounding box center [158, 34] width 132 height 10
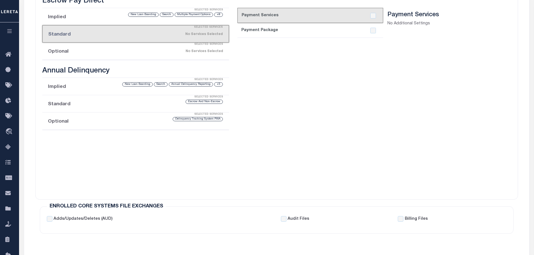
click at [100, 50] on div "Selected Services" at bounding box center [141, 44] width 187 height 11
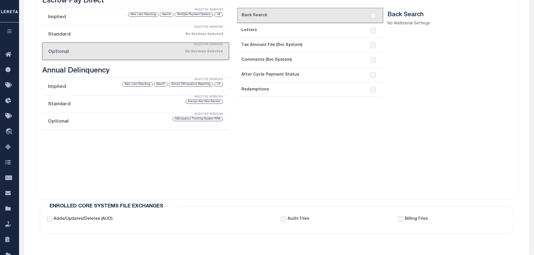
click at [100, 35] on div "No Services Selected" at bounding box center [158, 34] width 132 height 10
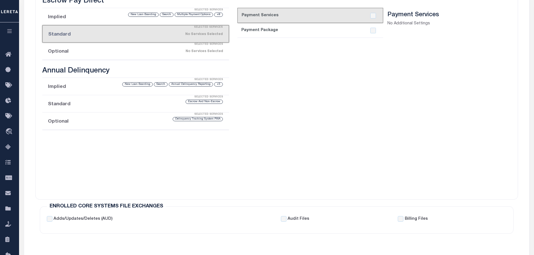
click at [293, 32] on link "2. Payment Package" at bounding box center [310, 30] width 146 height 15
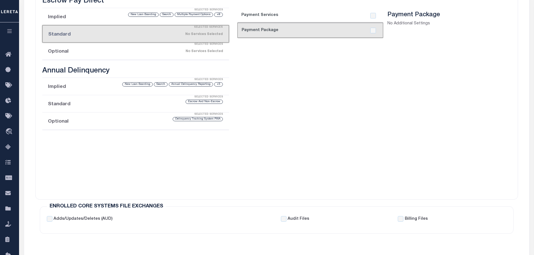
click at [138, 51] on div "No Services Selected" at bounding box center [158, 52] width 132 height 10
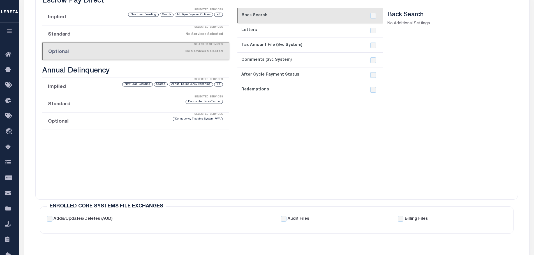
click at [86, 88] on li "Implied Selected Services +5 Annual Delinquency Reporting Search New Loan Board…" at bounding box center [135, 86] width 187 height 17
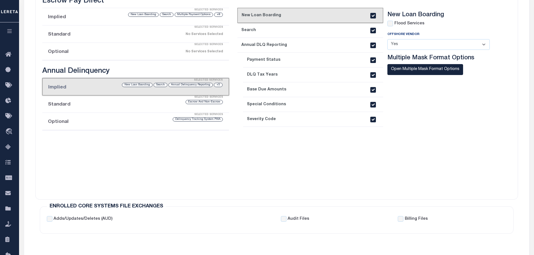
click at [85, 102] on div "Selected Services" at bounding box center [141, 97] width 187 height 11
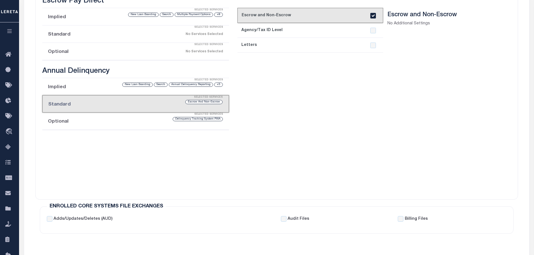
click at [85, 121] on li "Optional Selected Services Delinquency Tracking System PWA" at bounding box center [135, 121] width 187 height 17
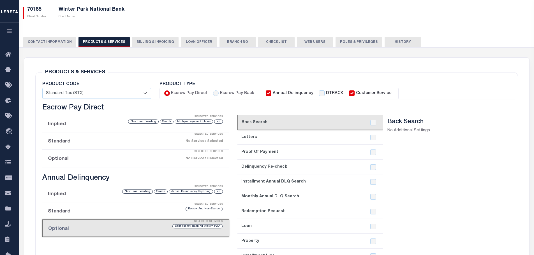
scroll to position [37, 0]
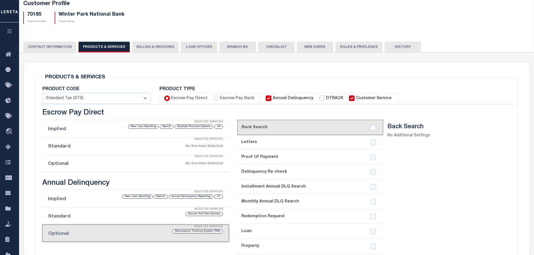
click at [146, 45] on button "Billing & Invoicing" at bounding box center [155, 47] width 47 height 11
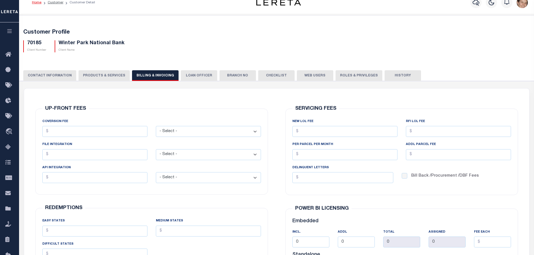
scroll to position [0, 0]
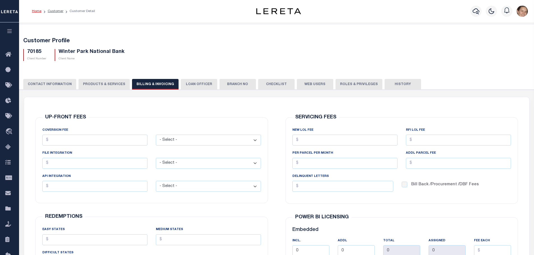
click at [103, 86] on button "PRODUCTS & SERVICES" at bounding box center [104, 84] width 51 height 11
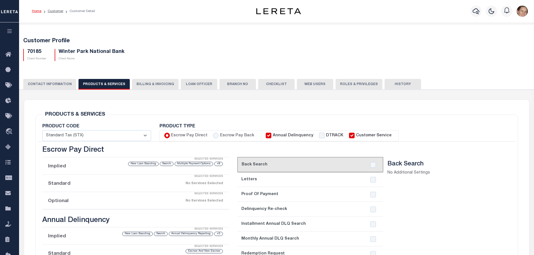
select select "STX"
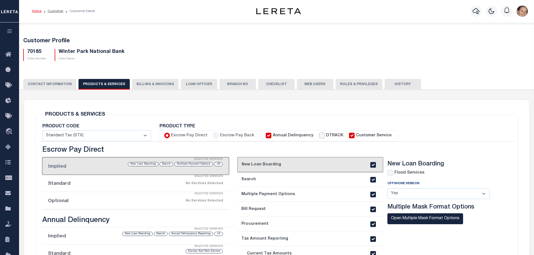
click at [319, 136] on input "DTRACK" at bounding box center [322, 136] width 6 height 6
checkbox input "true"
checkbox input "false"
checkbox input "true"
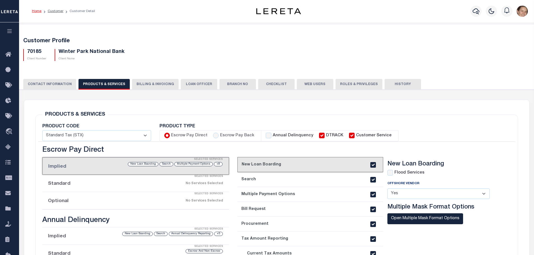
checkbox input "true"
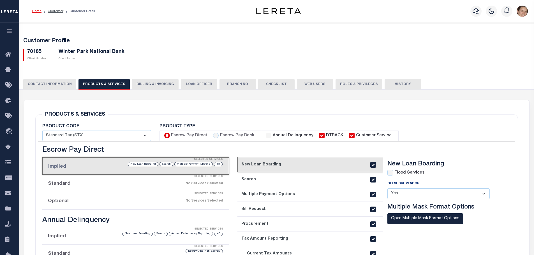
checkbox input "true"
checkbox input "false"
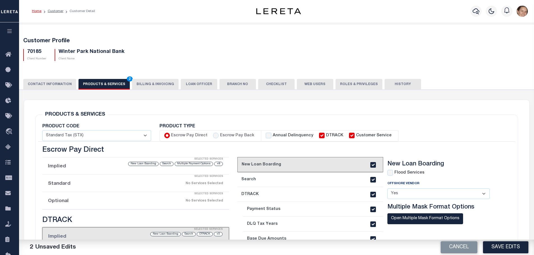
scroll to position [75, 0]
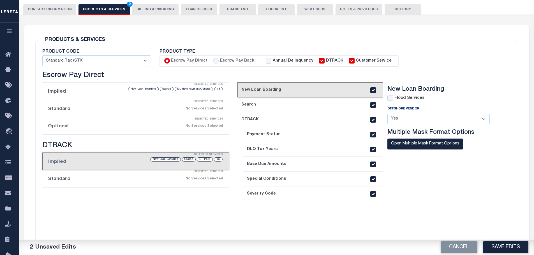
click at [99, 185] on li "Standard Selected Services No Services Selected" at bounding box center [135, 178] width 187 height 17
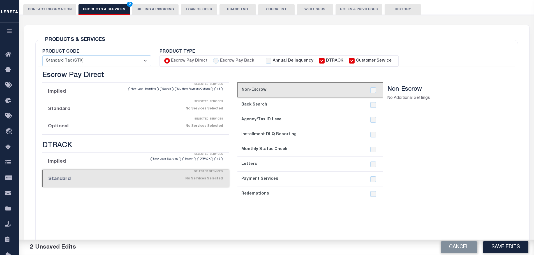
click at [85, 164] on li "Implied Selected Services +5 DTRACK Search New Loan Boarding" at bounding box center [135, 161] width 187 height 17
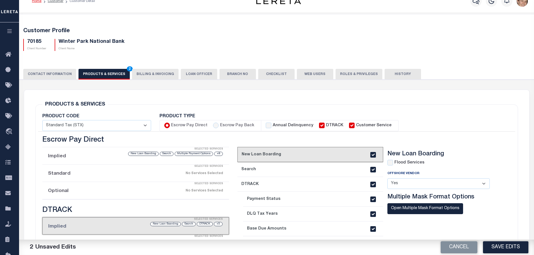
scroll to position [0, 0]
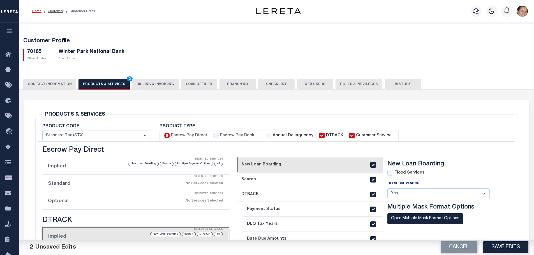
click at [267, 135] on input "Annual Delinquency" at bounding box center [269, 136] width 6 height 6
checkbox input "true"
checkbox input "false"
checkbox input "true"
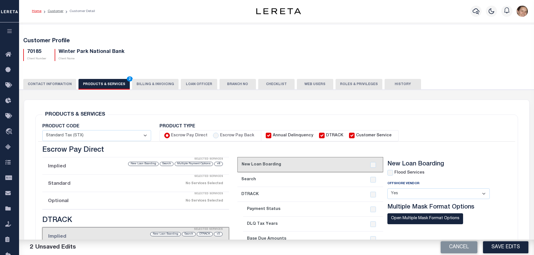
checkbox input "true"
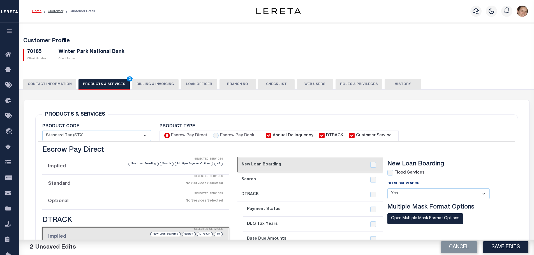
checkbox input "true"
checkbox input "false"
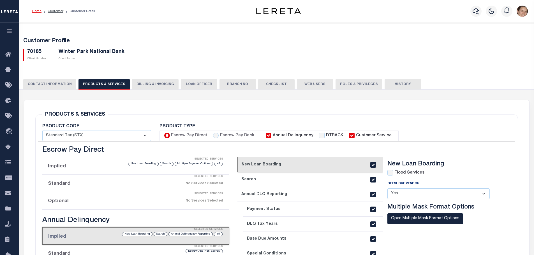
click at [170, 47] on div "70185 Client Number Winter Park National Bank Client Name" at bounding box center [276, 53] width 515 height 17
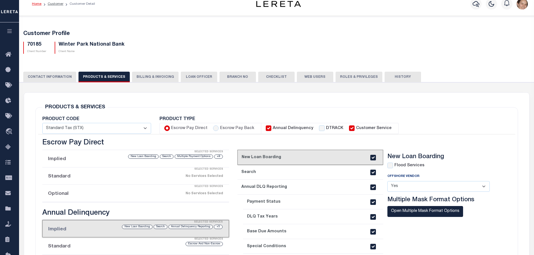
scroll to position [93, 0]
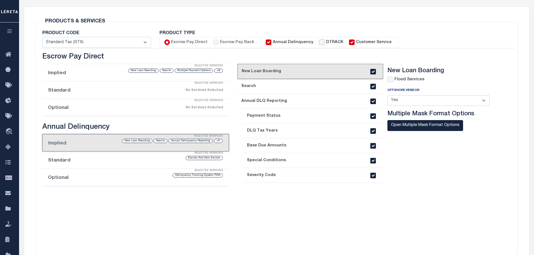
click at [319, 42] on input "DTRACK" at bounding box center [322, 43] width 6 height 6
checkbox input "true"
checkbox input "false"
checkbox input "true"
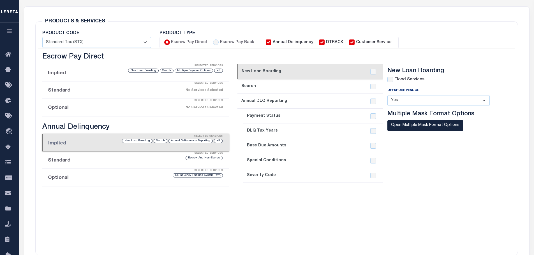
checkbox input "true"
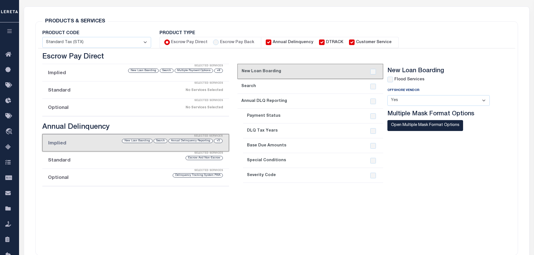
checkbox input "true"
checkbox input "false"
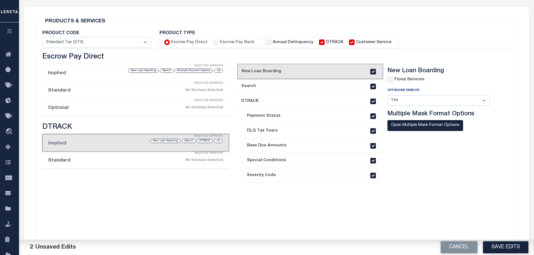
click at [273, 42] on label "Annual Delinquency" at bounding box center [293, 43] width 41 height 6
click at [271, 42] on input "Annual Delinquency" at bounding box center [269, 43] width 6 height 6
checkbox input "true"
checkbox input "false"
checkbox input "true"
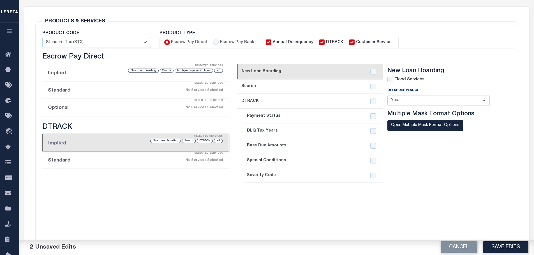
checkbox input "true"
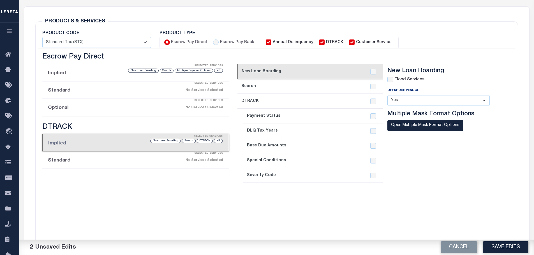
checkbox input "true"
checkbox input "false"
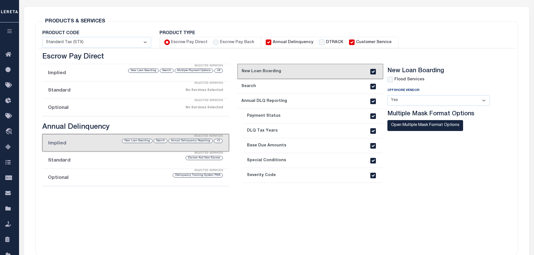
scroll to position [0, 0]
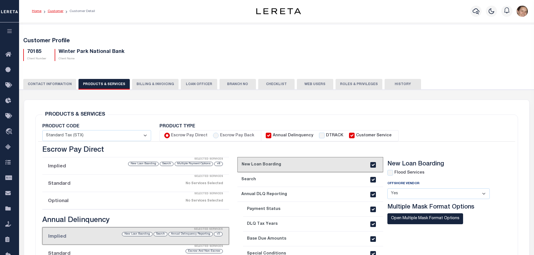
click at [56, 11] on link "Customer" at bounding box center [56, 11] width 16 height 3
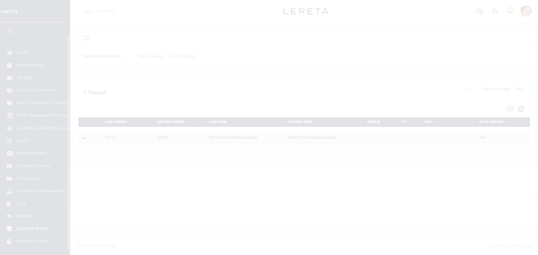
scroll to position [13, 0]
